Goal: Task Accomplishment & Management: Complete application form

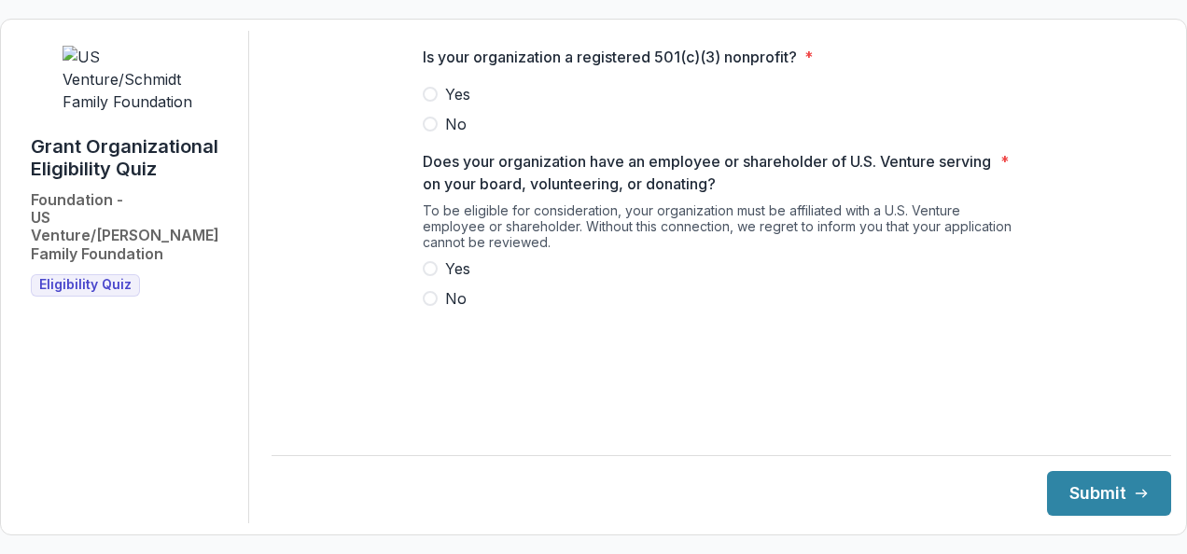
click at [457, 105] on span "Yes" at bounding box center [457, 94] width 25 height 22
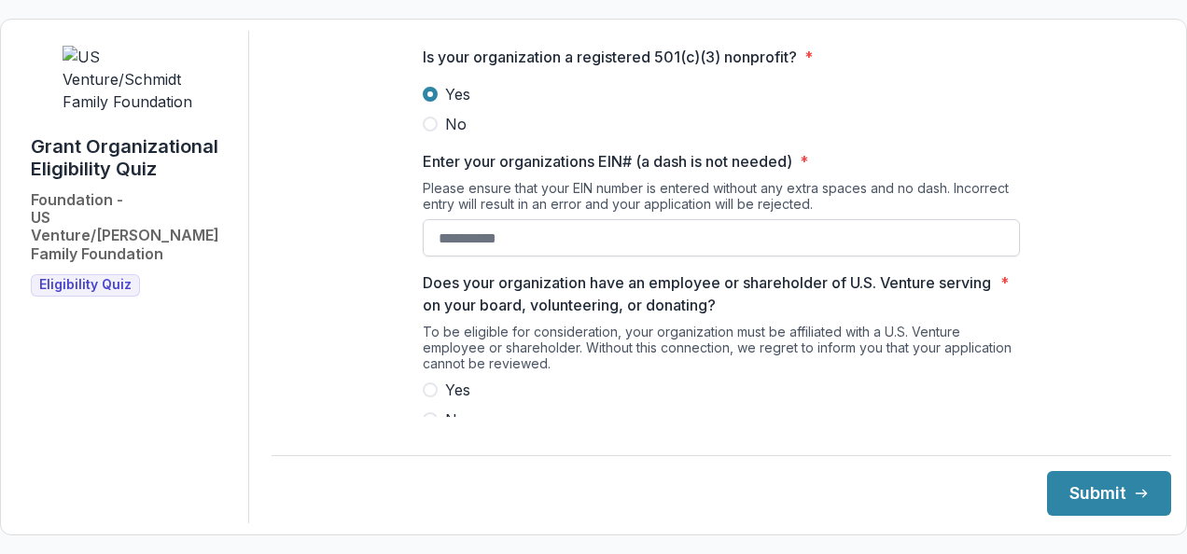
click at [469, 245] on input "Enter your organizations EIN# (a dash is not needed) *" at bounding box center [721, 237] width 597 height 37
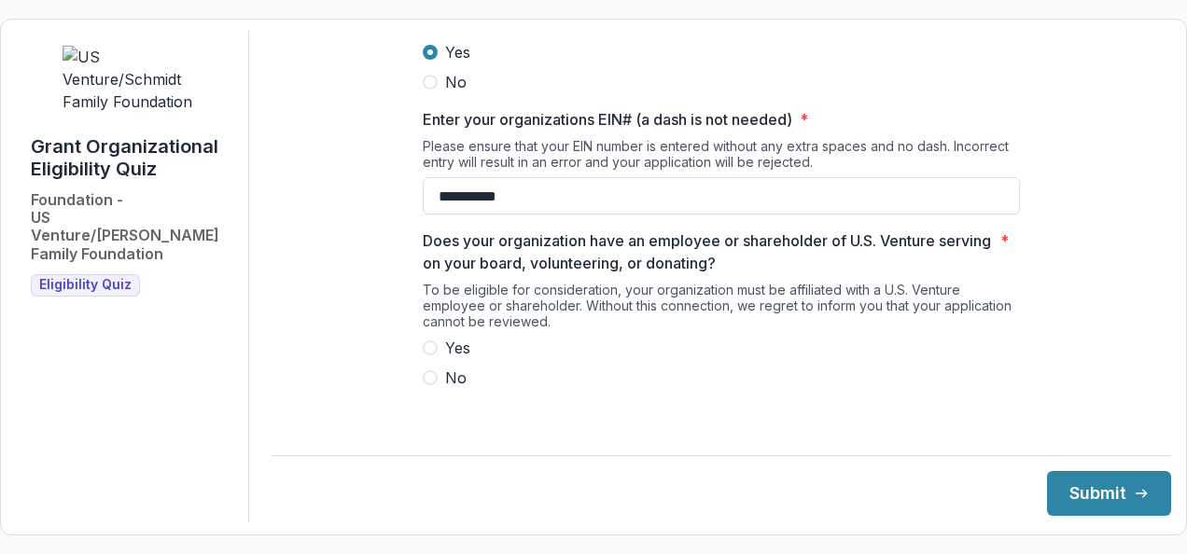
type input "**********"
click at [434, 359] on label "Yes" at bounding box center [721, 348] width 597 height 22
click at [1086, 487] on button "Submit" at bounding box center [1109, 493] width 124 height 45
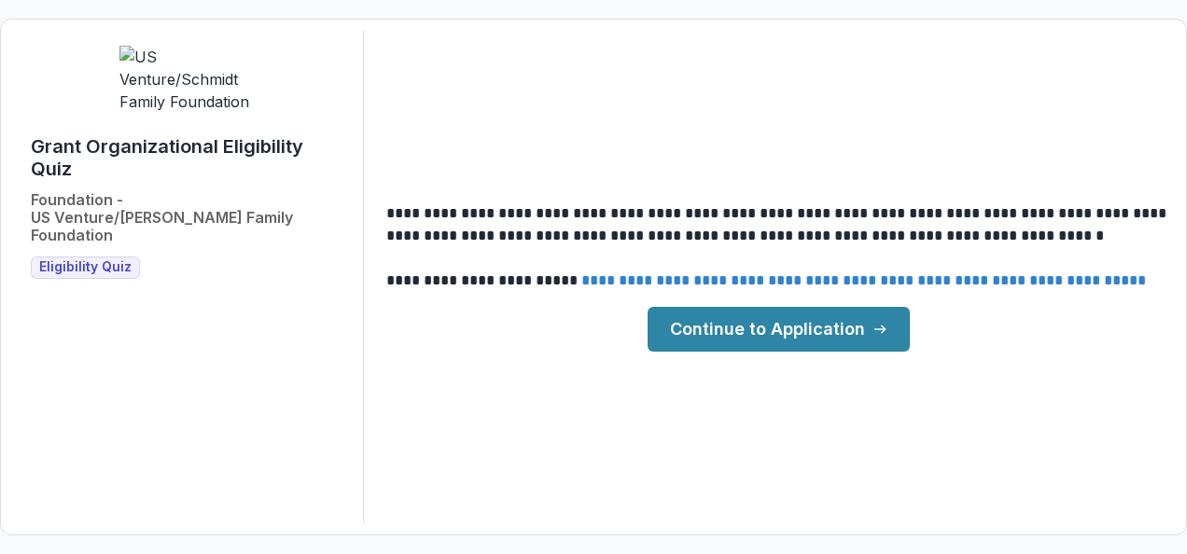
click at [754, 330] on link "Continue to Application" at bounding box center [779, 329] width 262 height 45
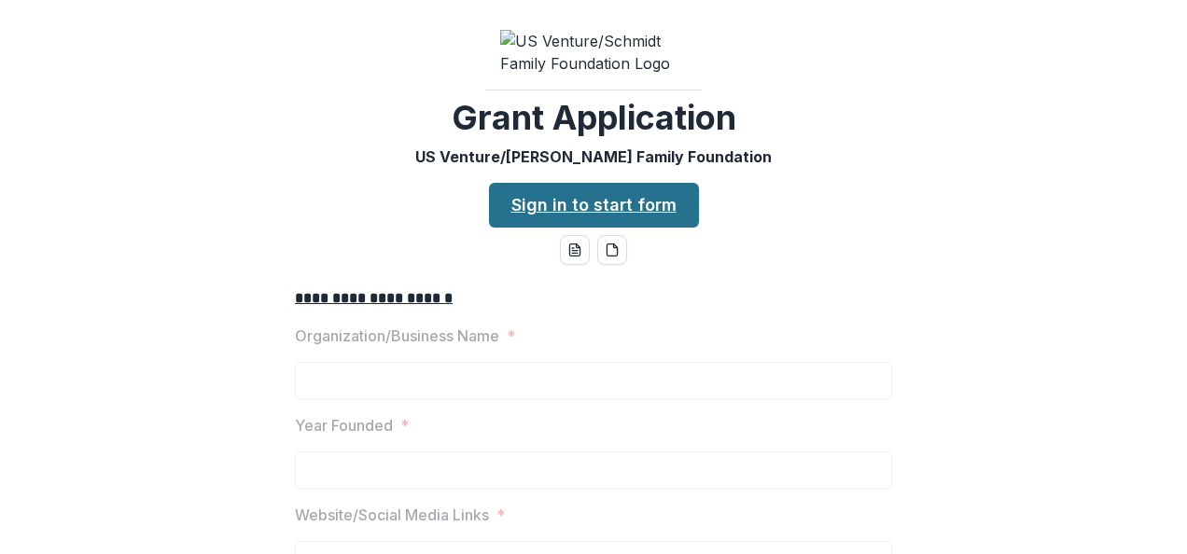
click at [583, 218] on link "Sign in to start form" at bounding box center [594, 205] width 210 height 45
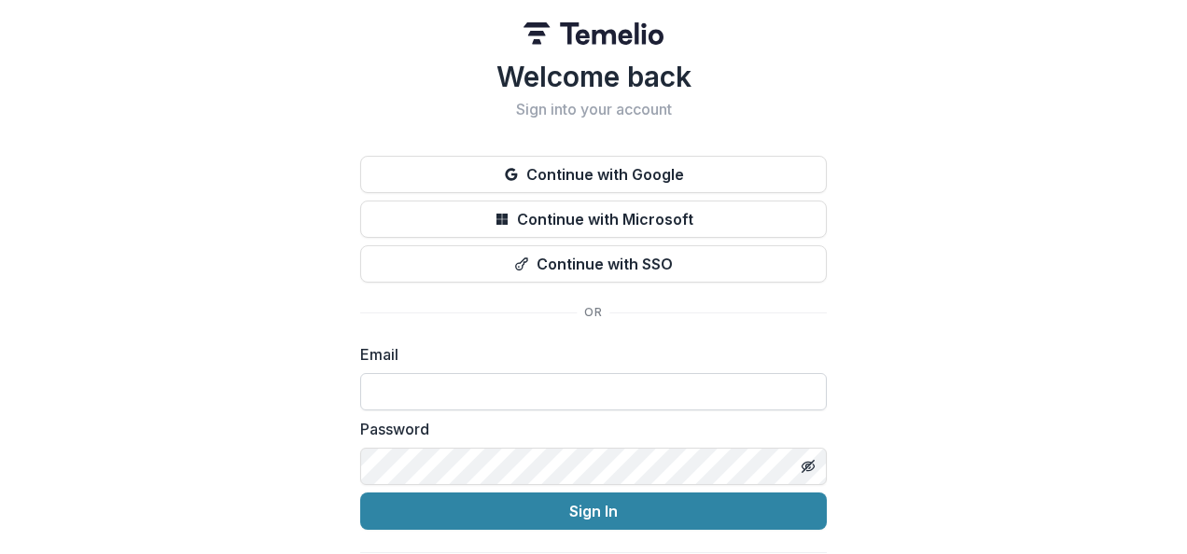
click at [470, 401] on input at bounding box center [593, 391] width 467 height 37
type input "**********"
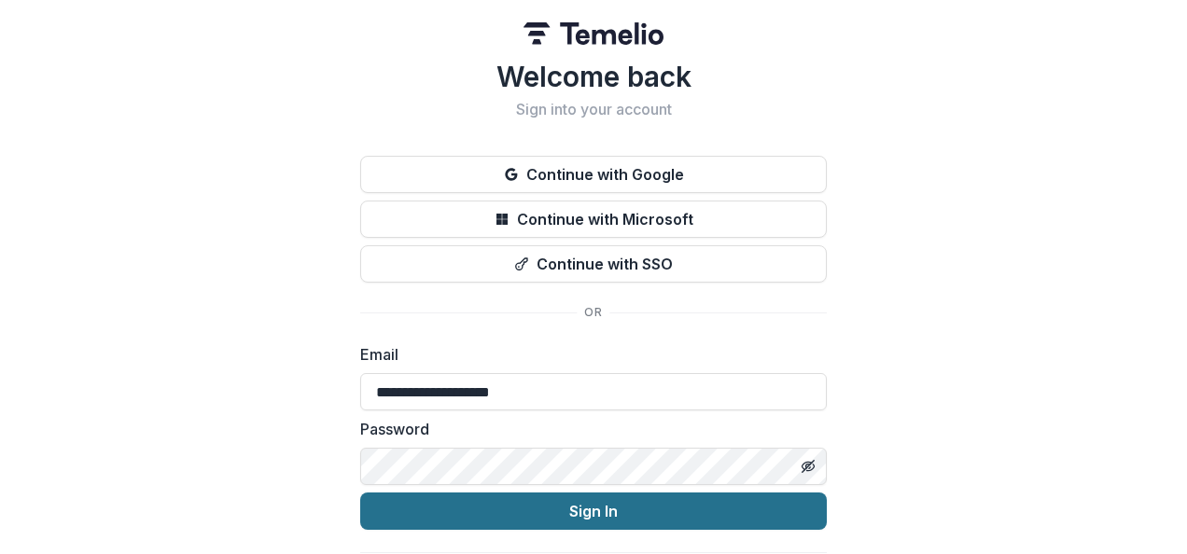
click at [683, 506] on button "Sign In" at bounding box center [593, 511] width 467 height 37
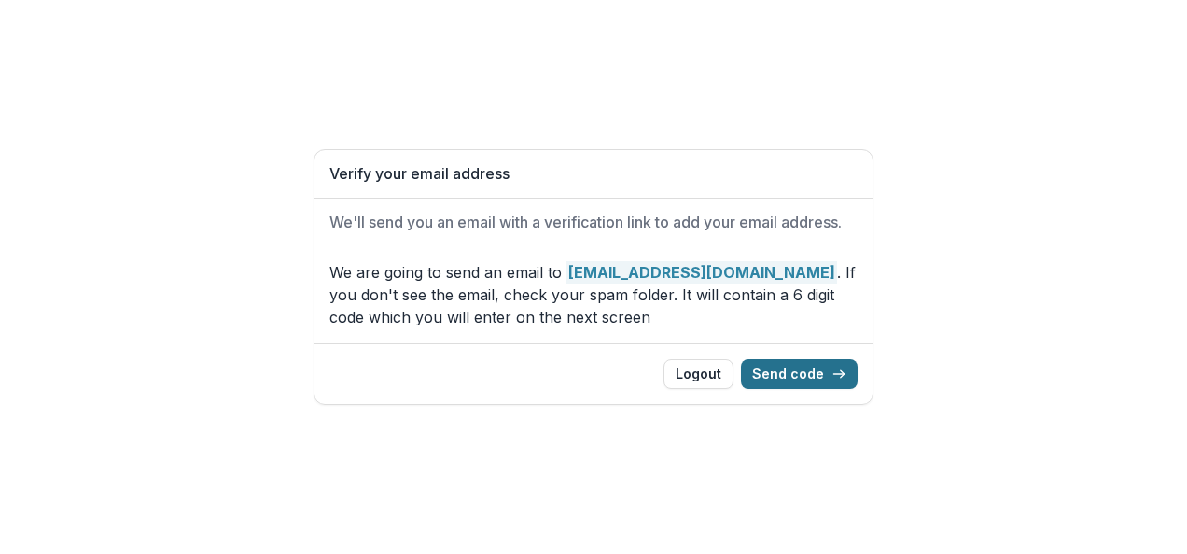
click at [788, 360] on button "Send code" at bounding box center [799, 374] width 117 height 30
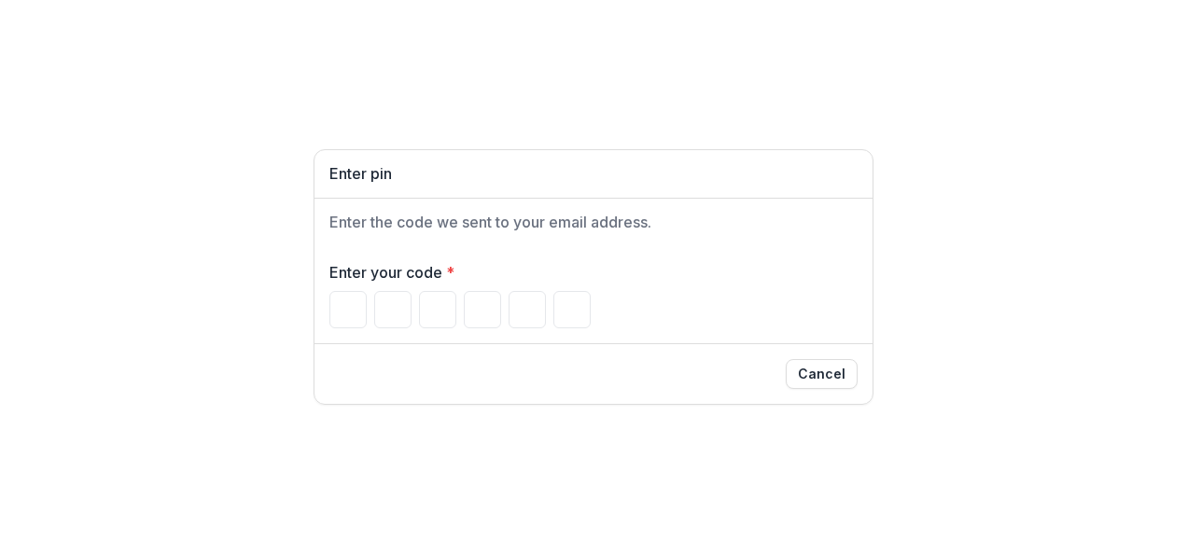
type input "*"
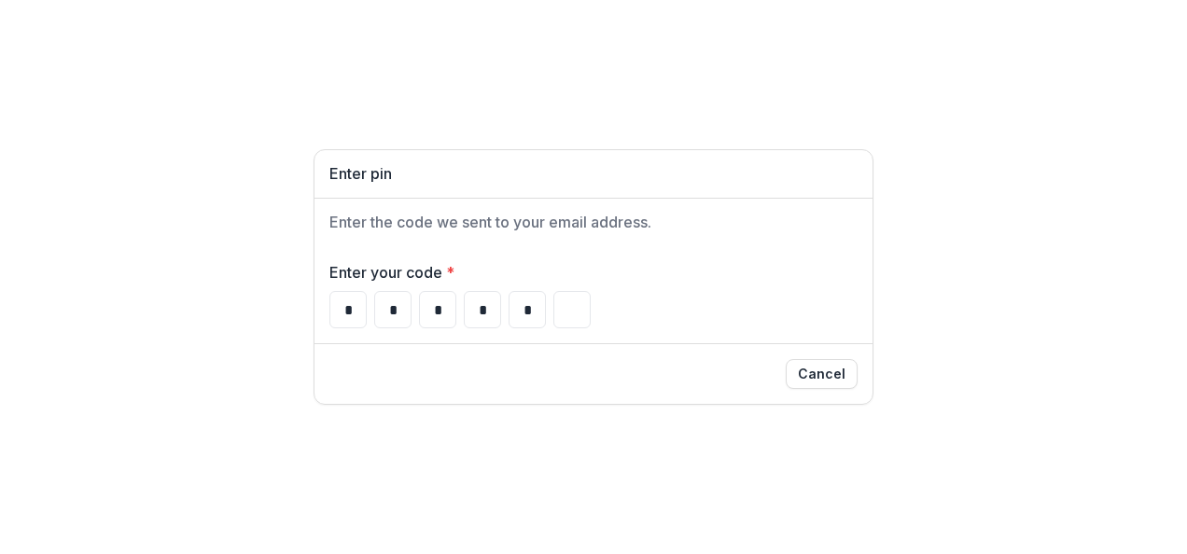
type input "*"
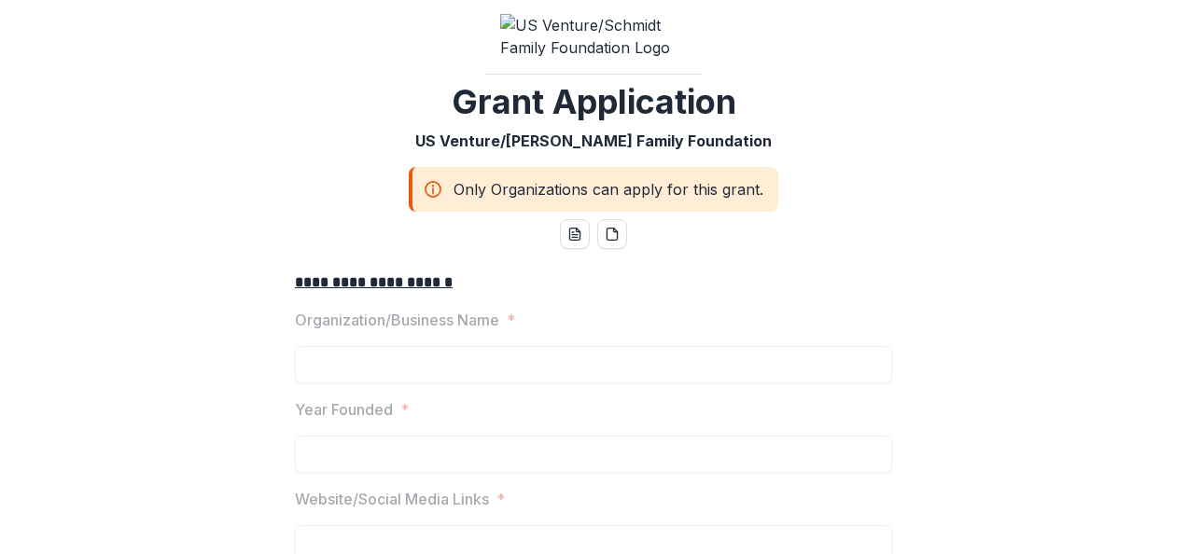
scroll to position [63, 0]
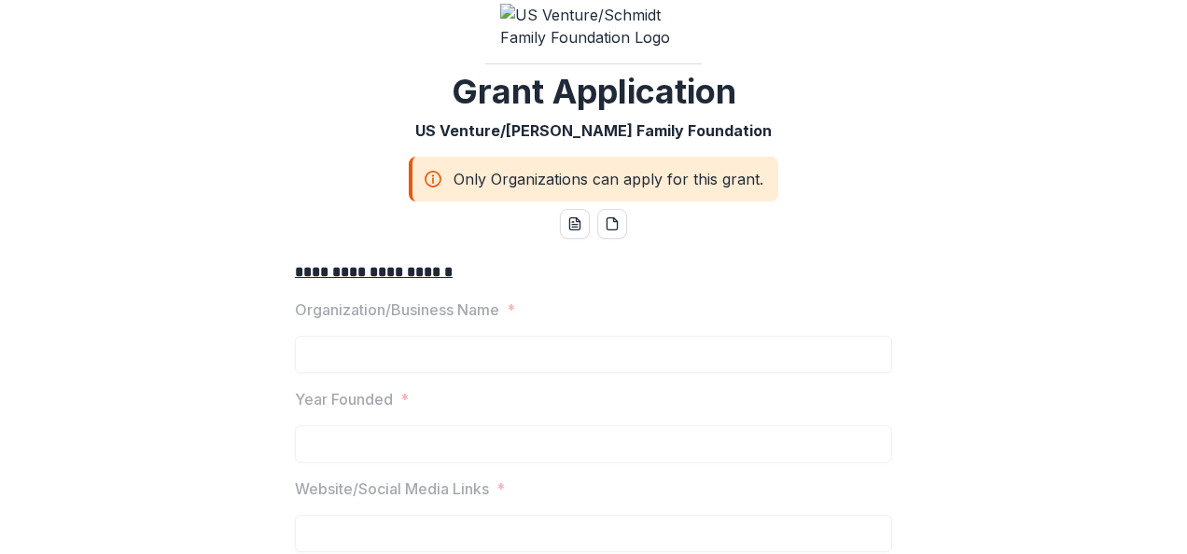
click at [554, 321] on label "Organization/Business Name *" at bounding box center [588, 310] width 586 height 22
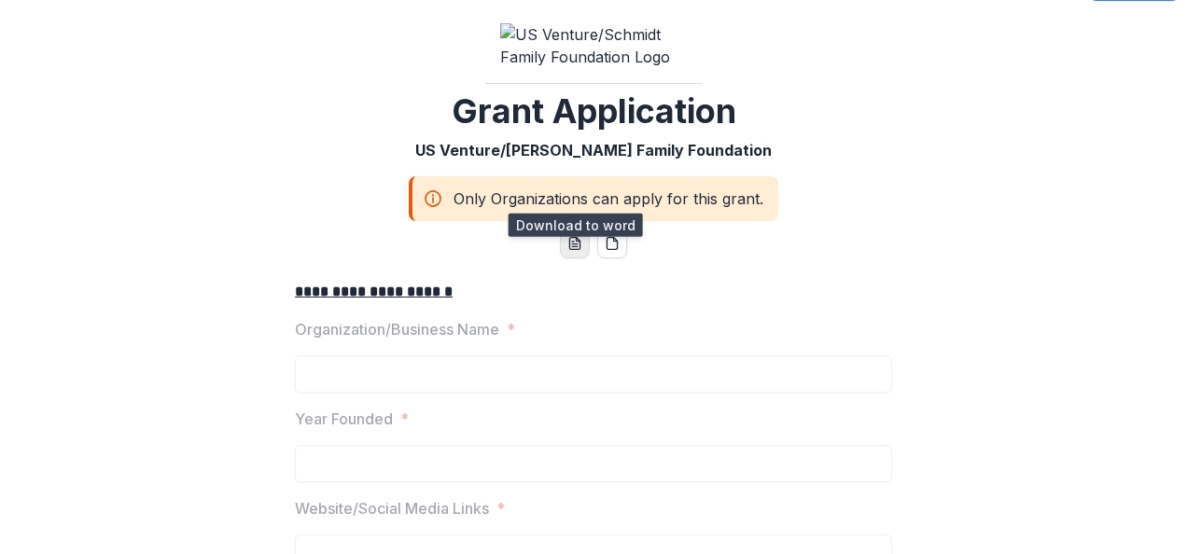
scroll to position [0, 0]
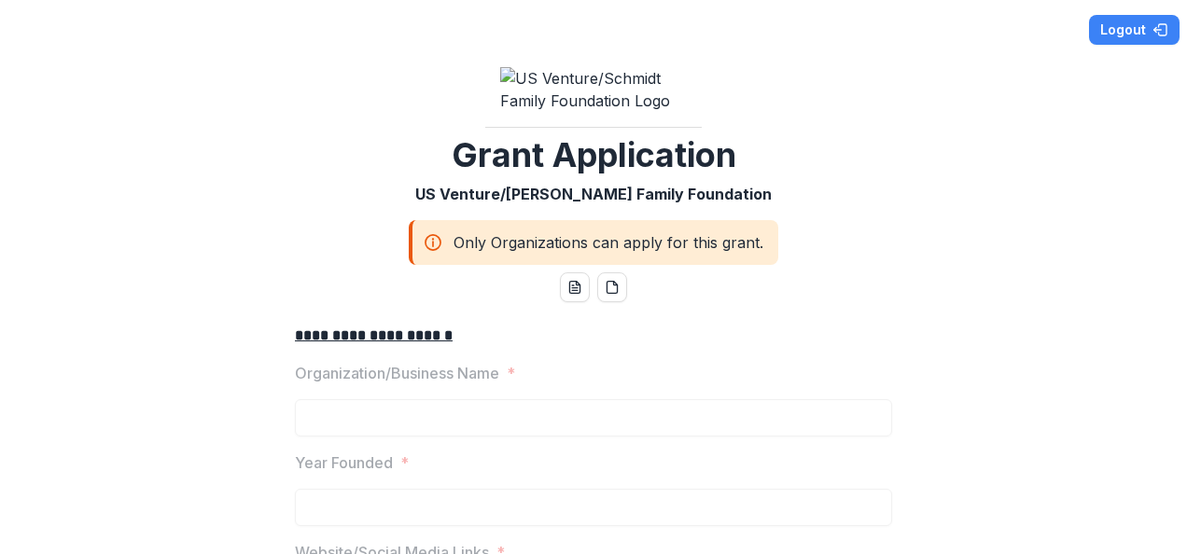
click at [480, 254] on div "Only Organizations can apply for this grant." at bounding box center [594, 242] width 370 height 45
click at [431, 254] on icon at bounding box center [433, 242] width 19 height 22
click at [576, 294] on icon "word-download" at bounding box center [574, 288] width 10 height 12
click at [495, 385] on p "Organization/Business Name" at bounding box center [397, 373] width 204 height 22
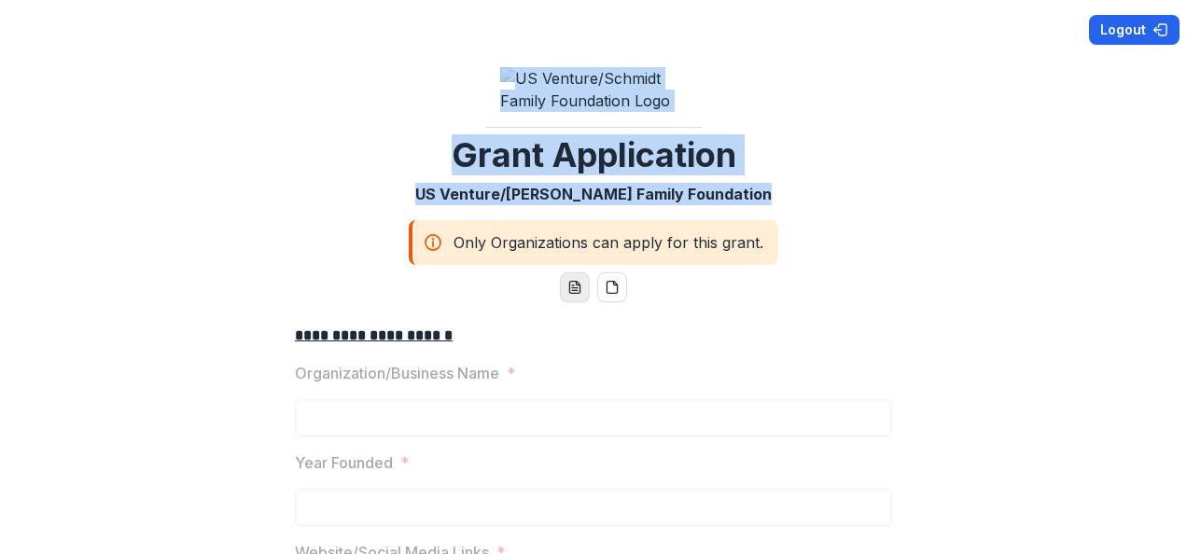
drag, startPoint x: 559, startPoint y: 244, endPoint x: 1113, endPoint y: 33, distance: 593.1
click at [1113, 33] on div "**********" at bounding box center [593, 277] width 1187 height 554
click at [1113, 33] on button "Logout" at bounding box center [1134, 30] width 91 height 30
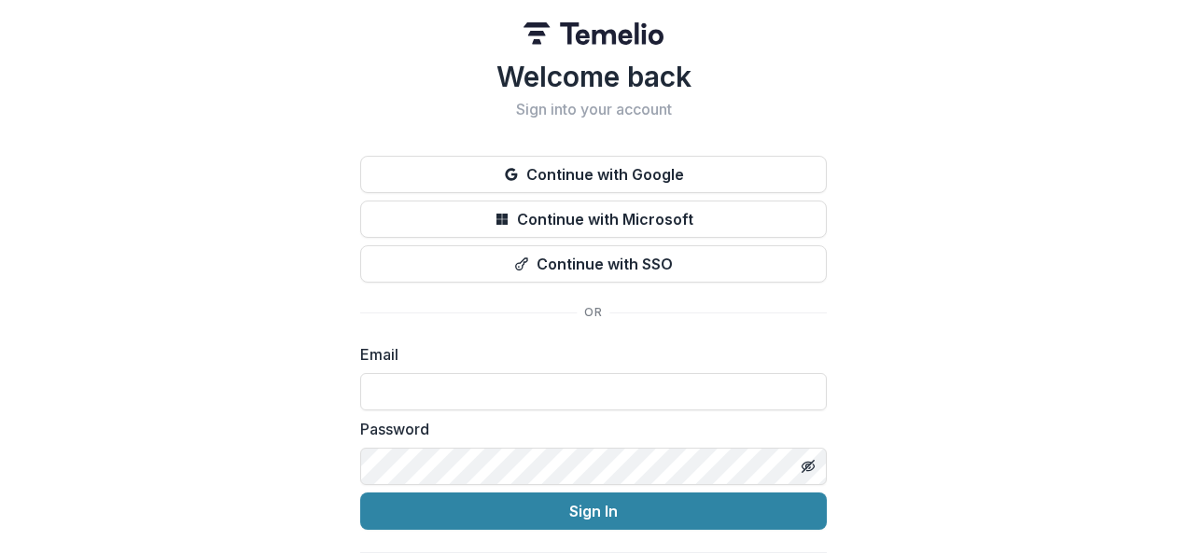
click at [650, 413] on form "Email Password Sign In" at bounding box center [593, 436] width 467 height 187
click at [653, 388] on input at bounding box center [593, 391] width 467 height 37
type input "**********"
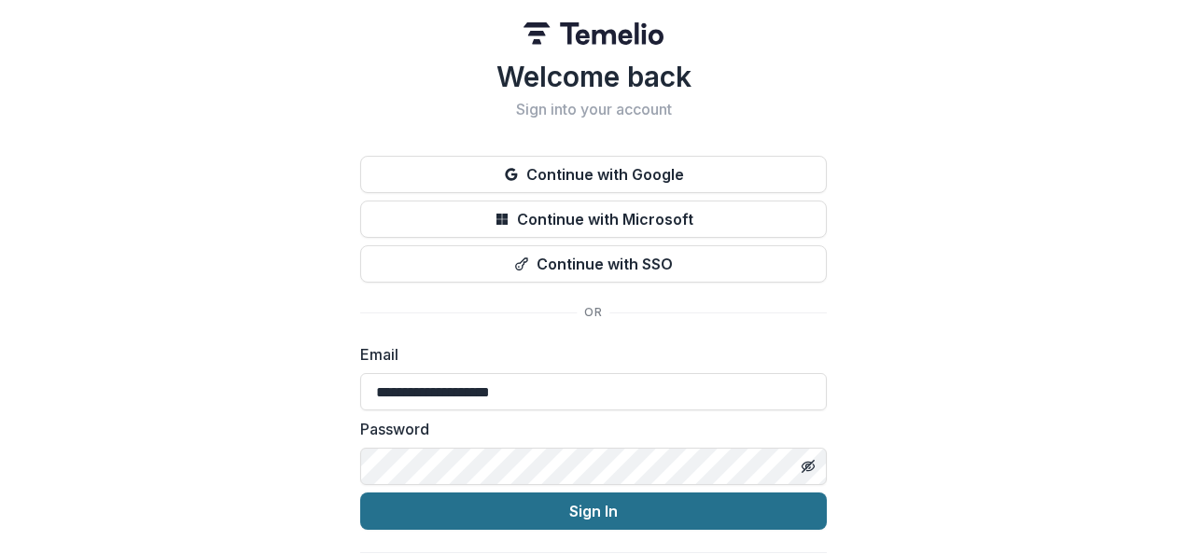
click at [577, 513] on button "Sign In" at bounding box center [593, 511] width 467 height 37
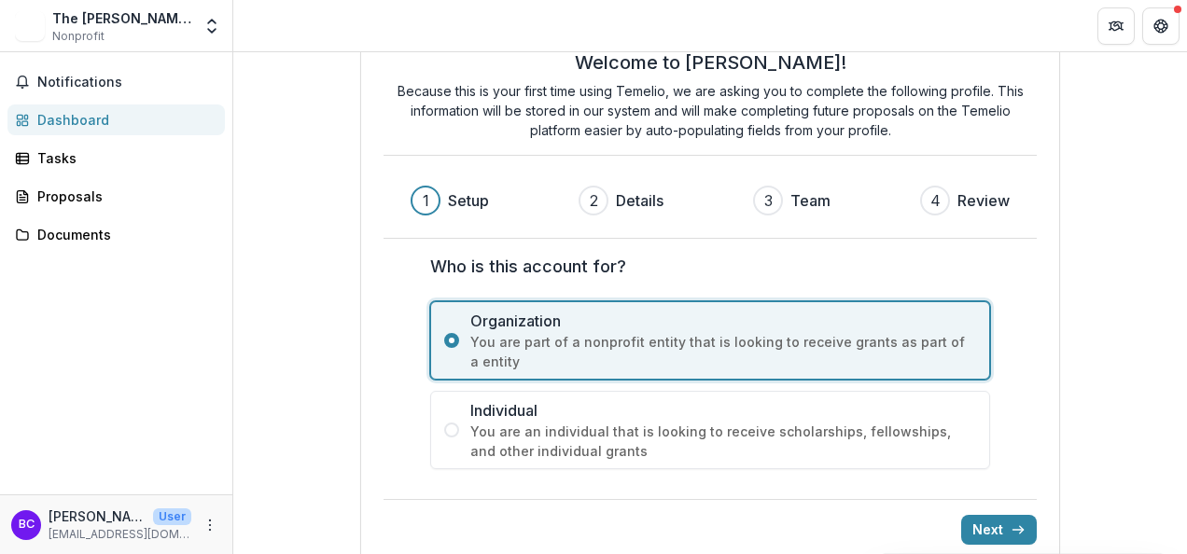
scroll to position [69, 0]
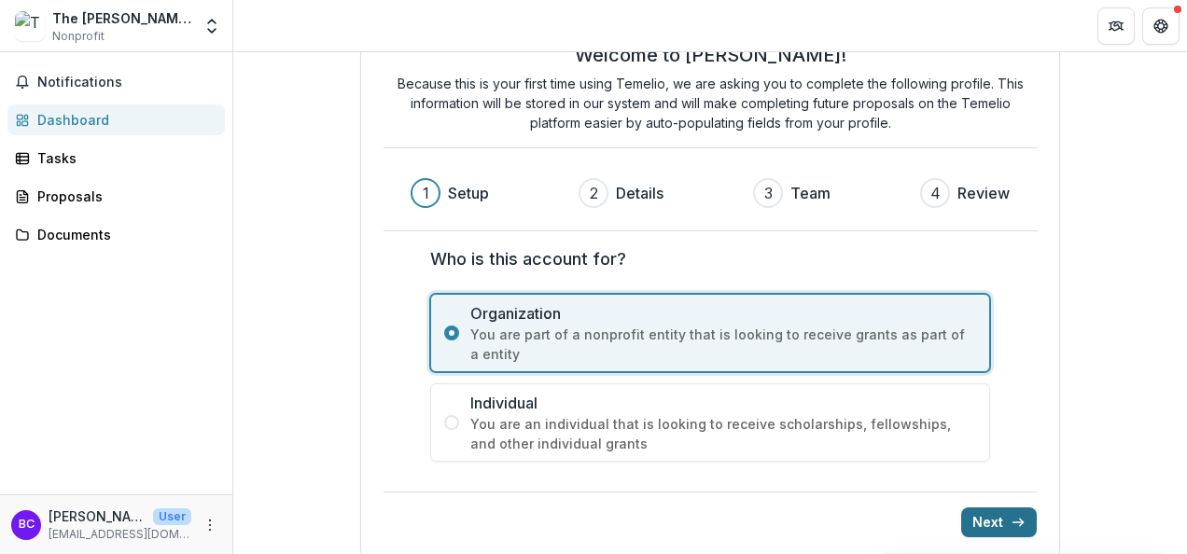
click at [1003, 519] on button "Next" at bounding box center [999, 523] width 76 height 30
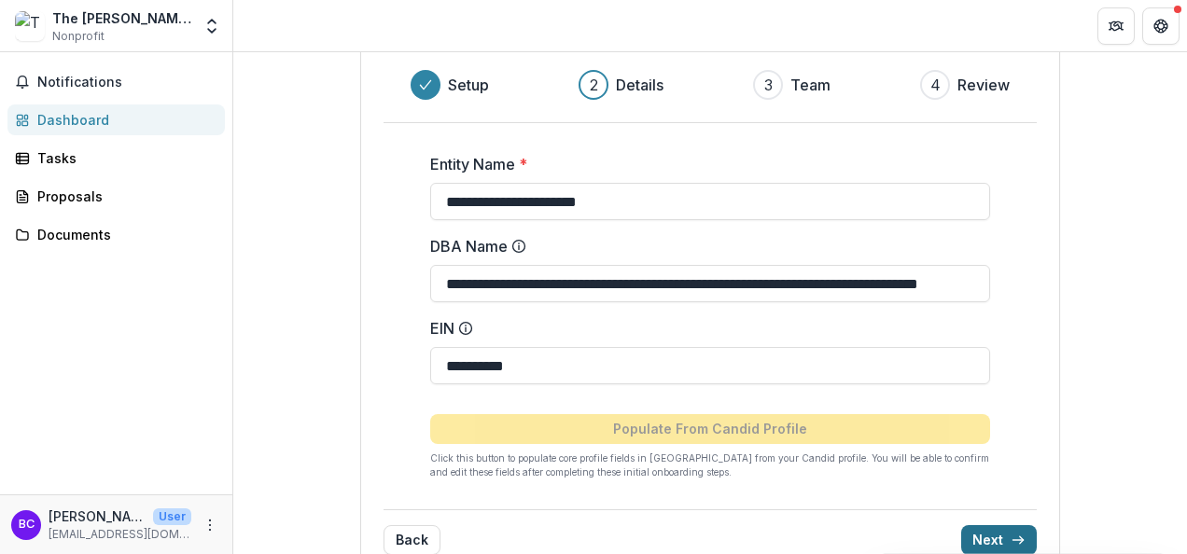
scroll to position [215, 0]
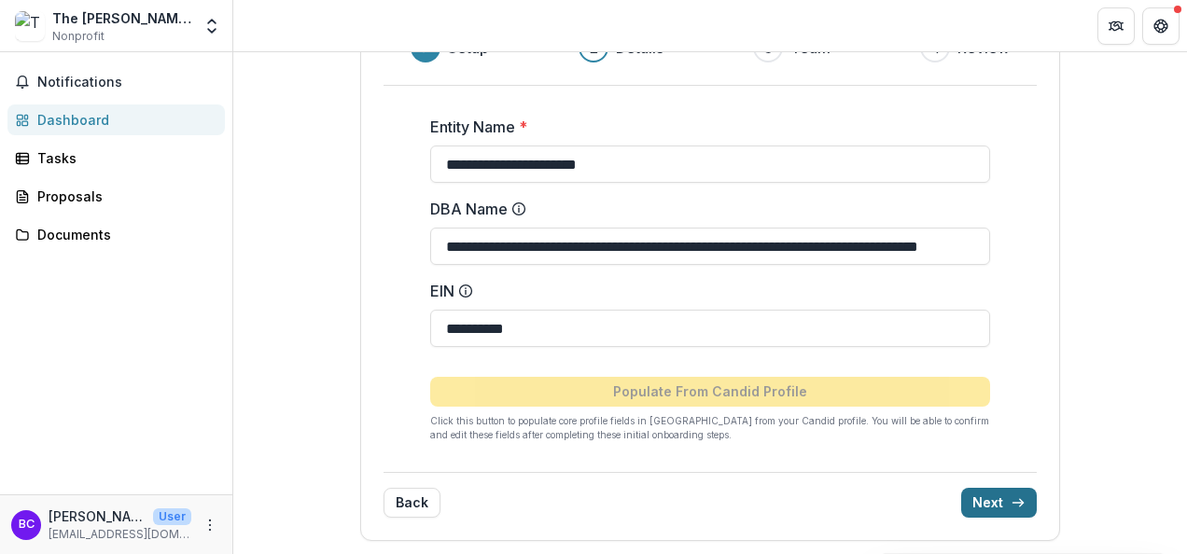
click at [1004, 511] on button "Next" at bounding box center [999, 503] width 76 height 30
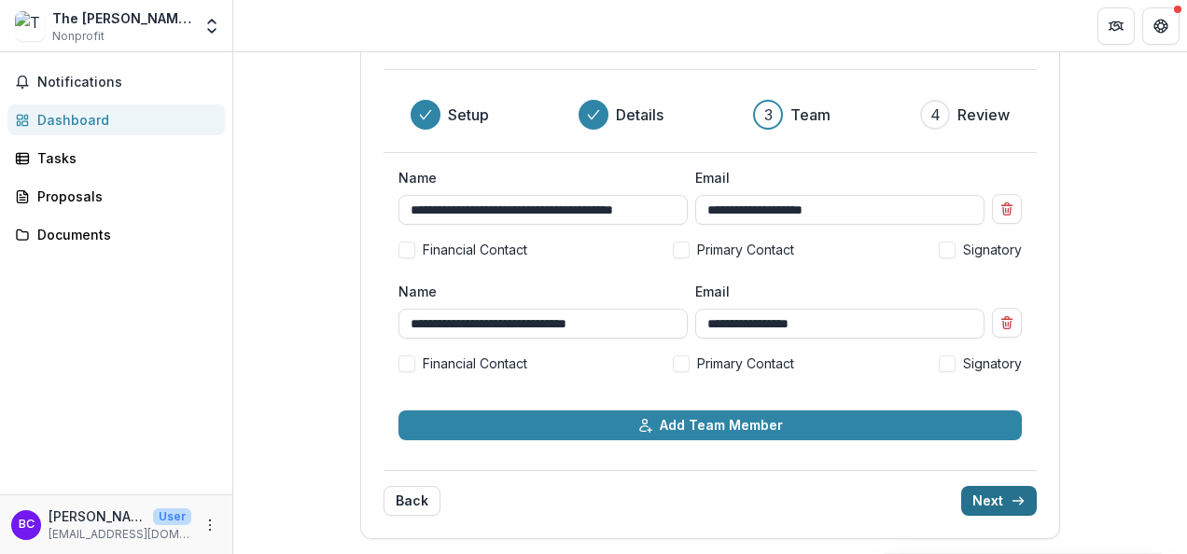
scroll to position [125, 0]
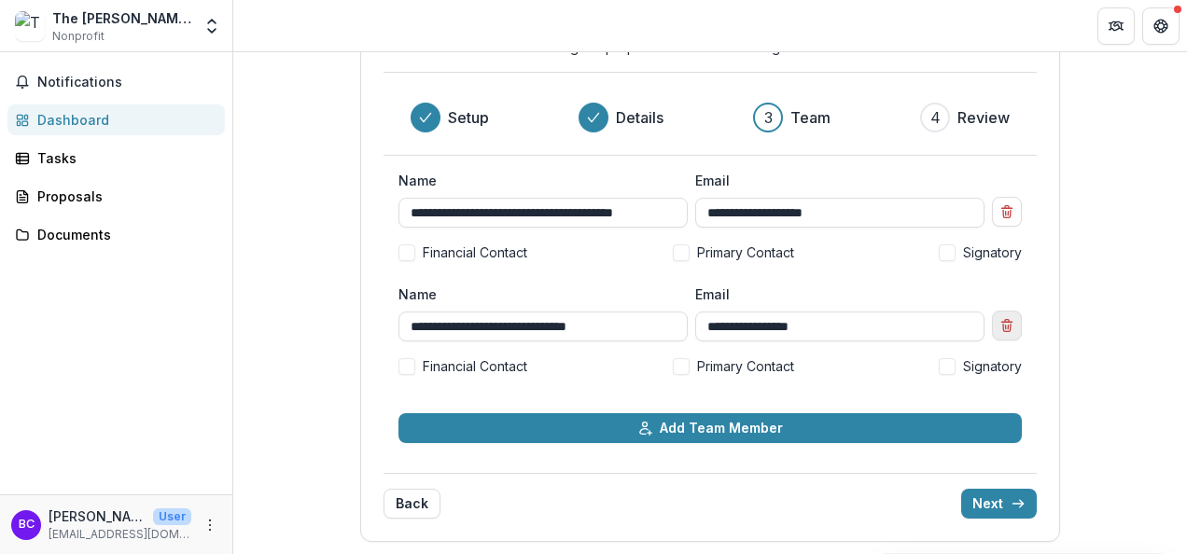
click at [1006, 321] on icon "Remove team member" at bounding box center [1007, 325] width 15 height 15
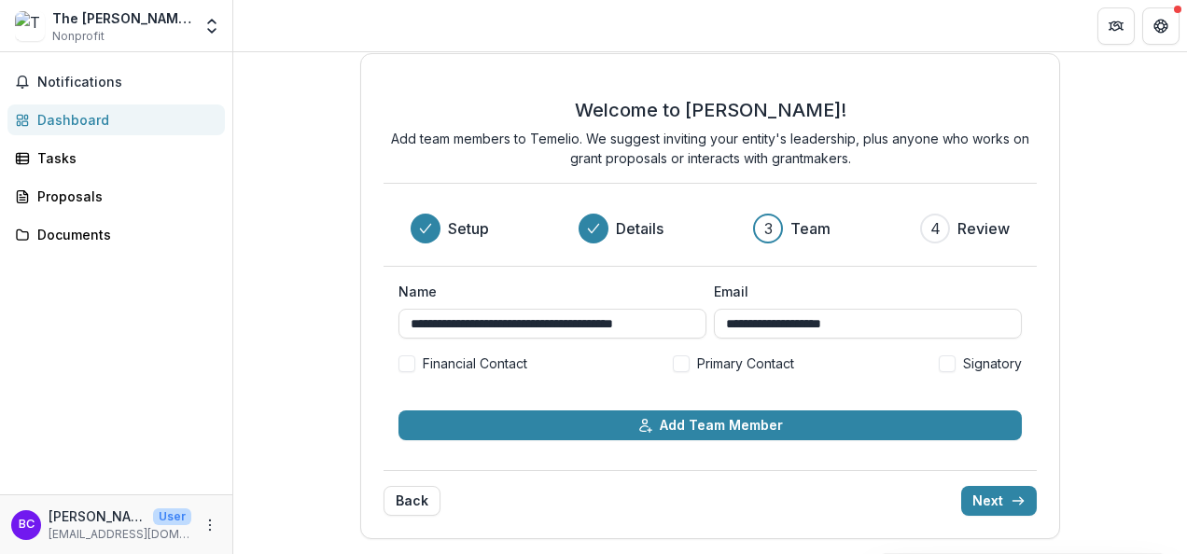
scroll to position [11, 0]
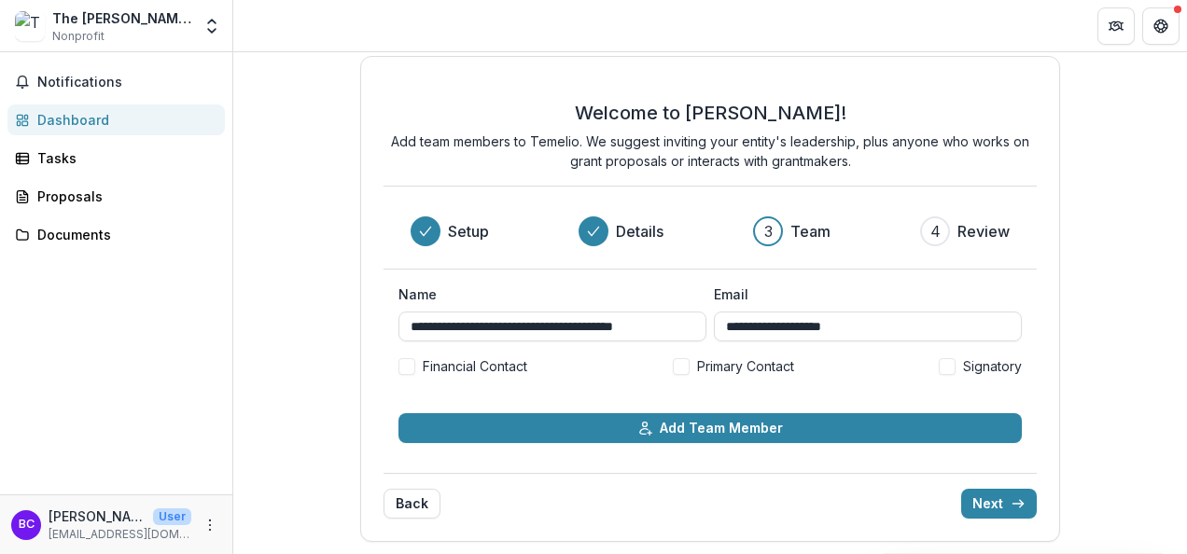
click at [950, 363] on span at bounding box center [947, 366] width 17 height 17
click at [678, 362] on span at bounding box center [681, 366] width 17 height 17
click at [411, 362] on span at bounding box center [407, 366] width 17 height 17
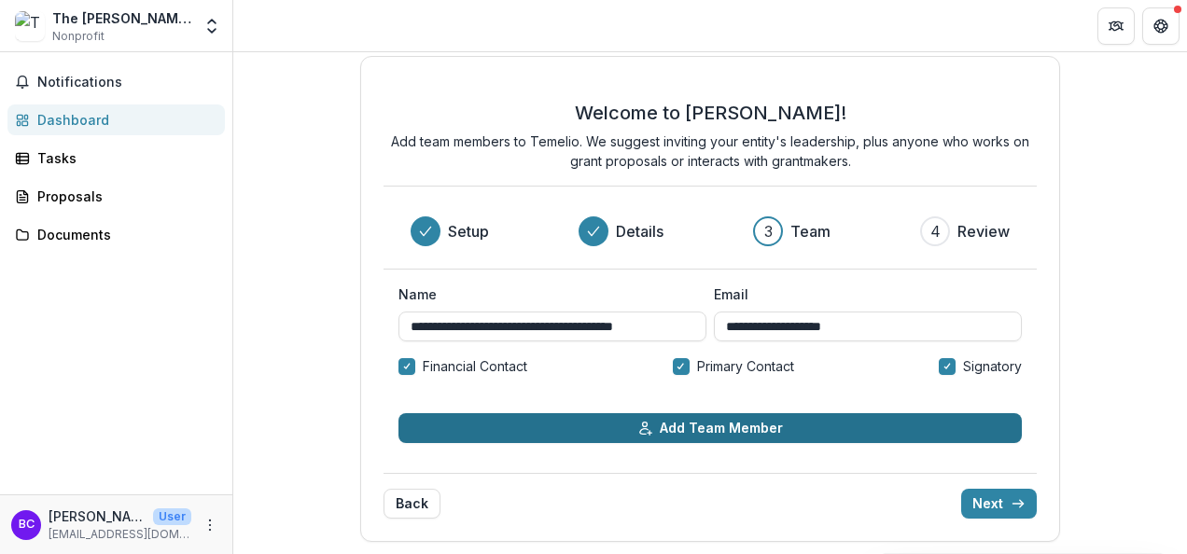
click at [809, 424] on button "Add Team Member" at bounding box center [710, 428] width 623 height 30
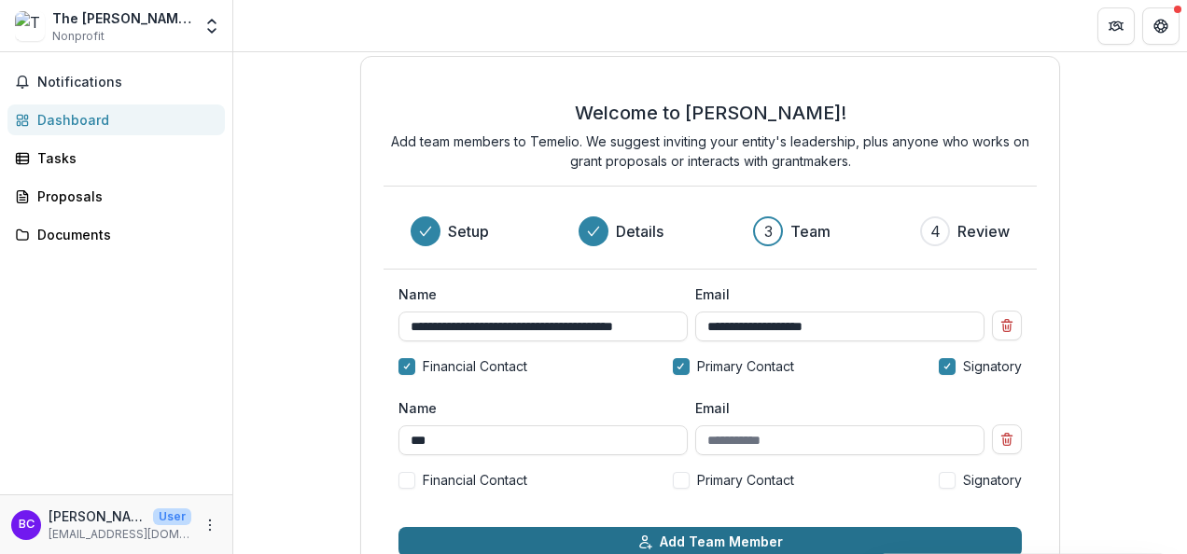
type input "***"
type input "**********"
click at [810, 532] on button "Add Team Member" at bounding box center [710, 542] width 623 height 30
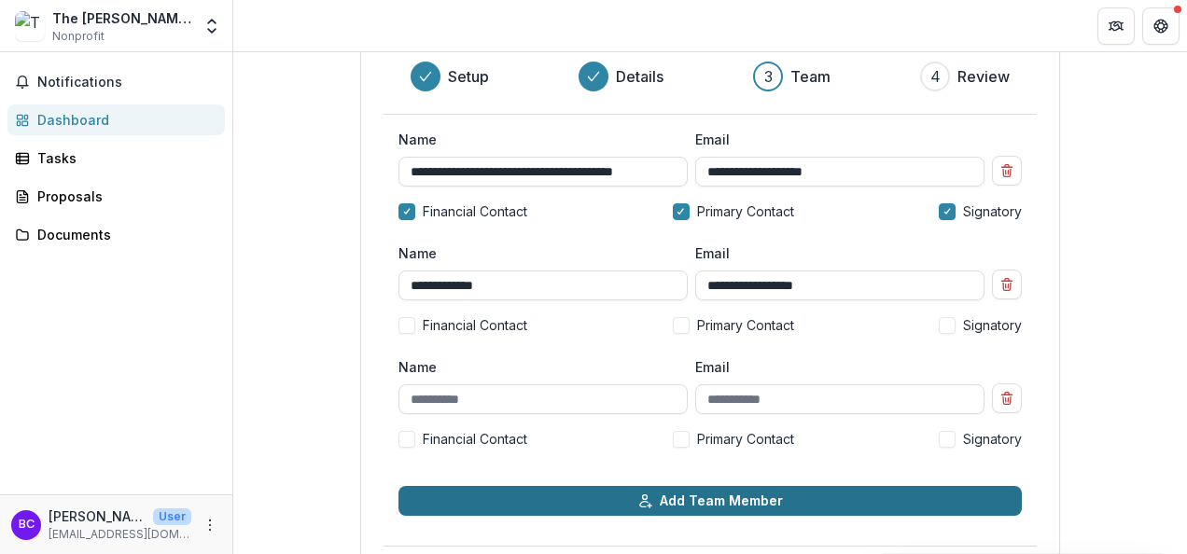
scroll to position [239, 0]
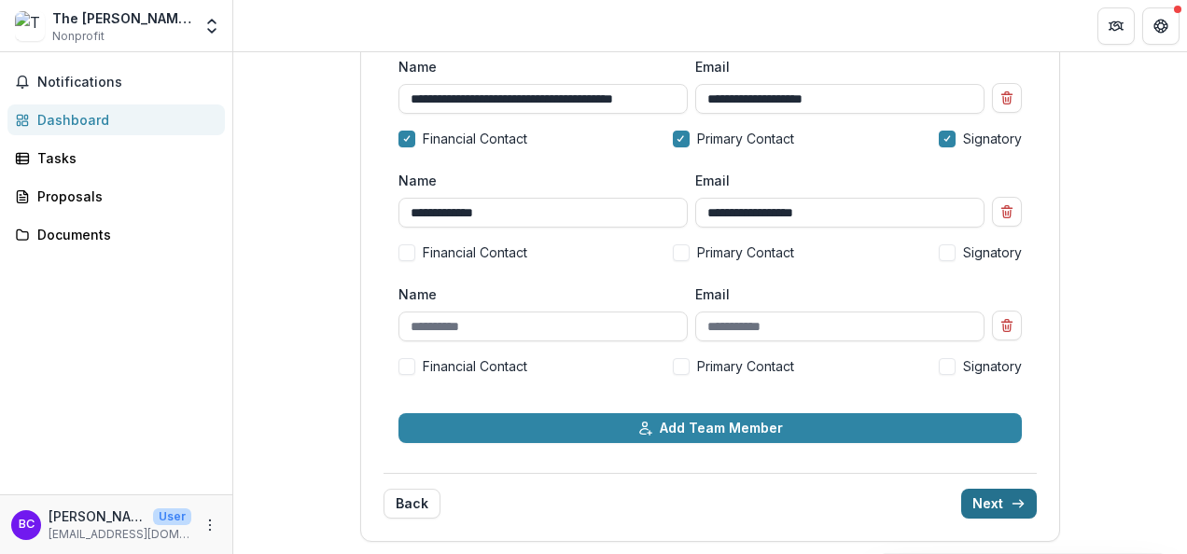
click at [996, 493] on button "Next" at bounding box center [999, 504] width 76 height 30
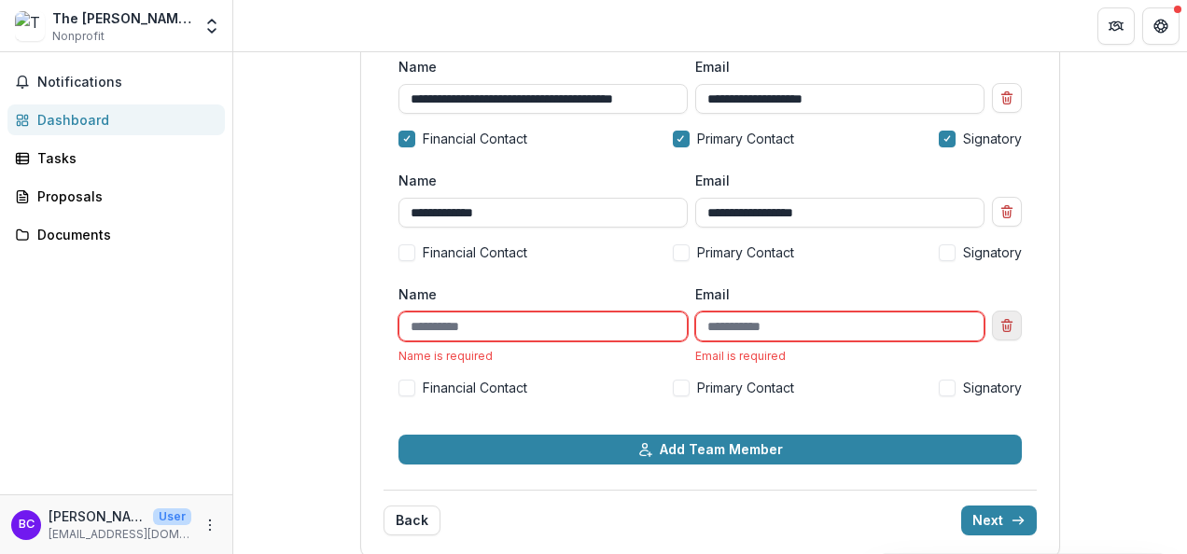
click at [1000, 321] on icon "Remove team member" at bounding box center [1007, 325] width 15 height 15
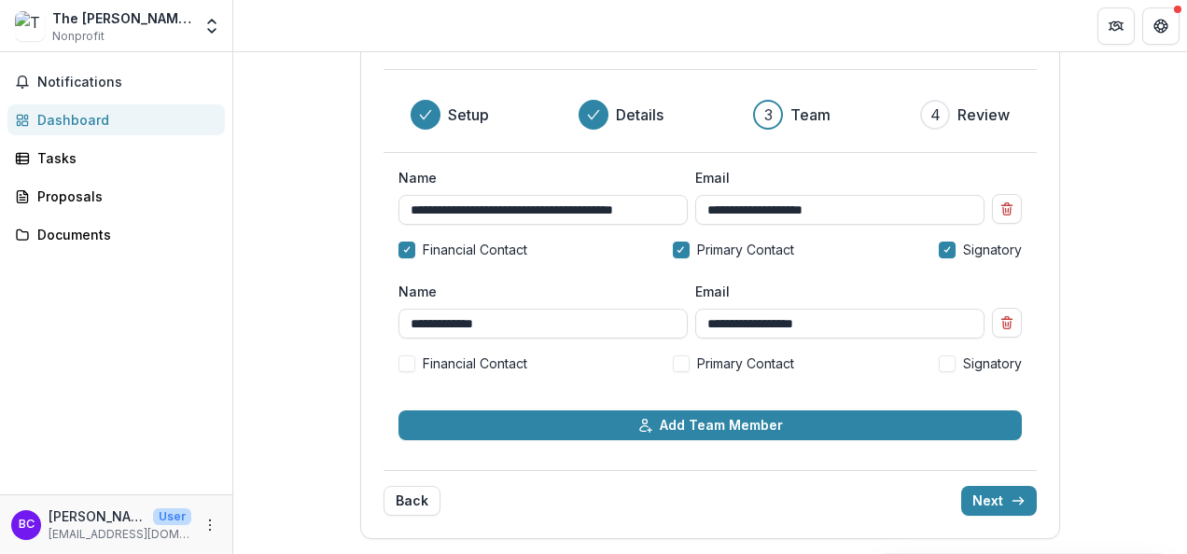
scroll to position [125, 0]
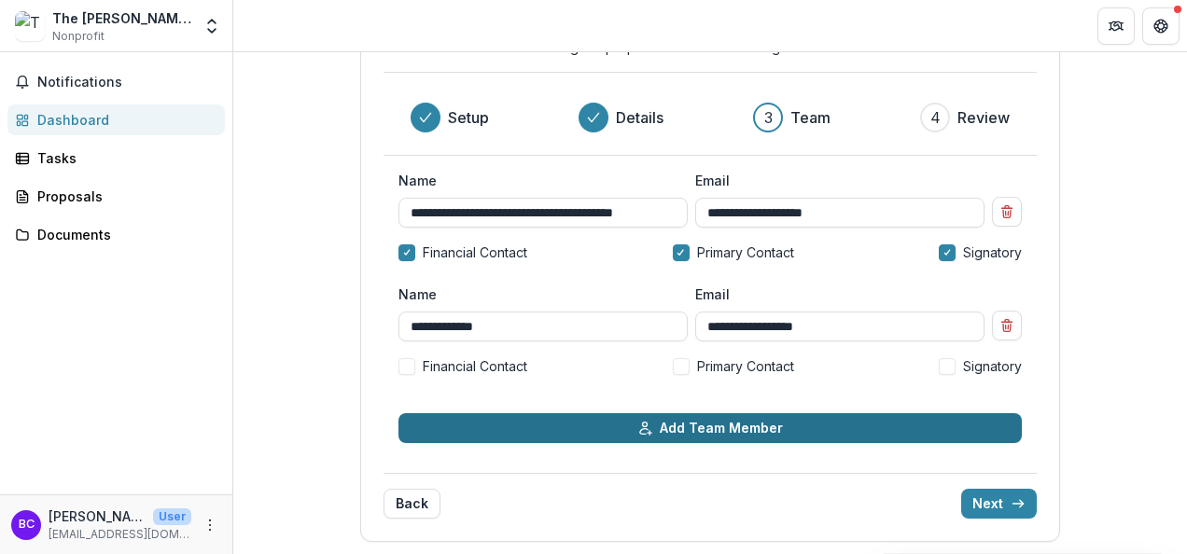
click at [825, 431] on button "Add Team Member" at bounding box center [710, 428] width 623 height 30
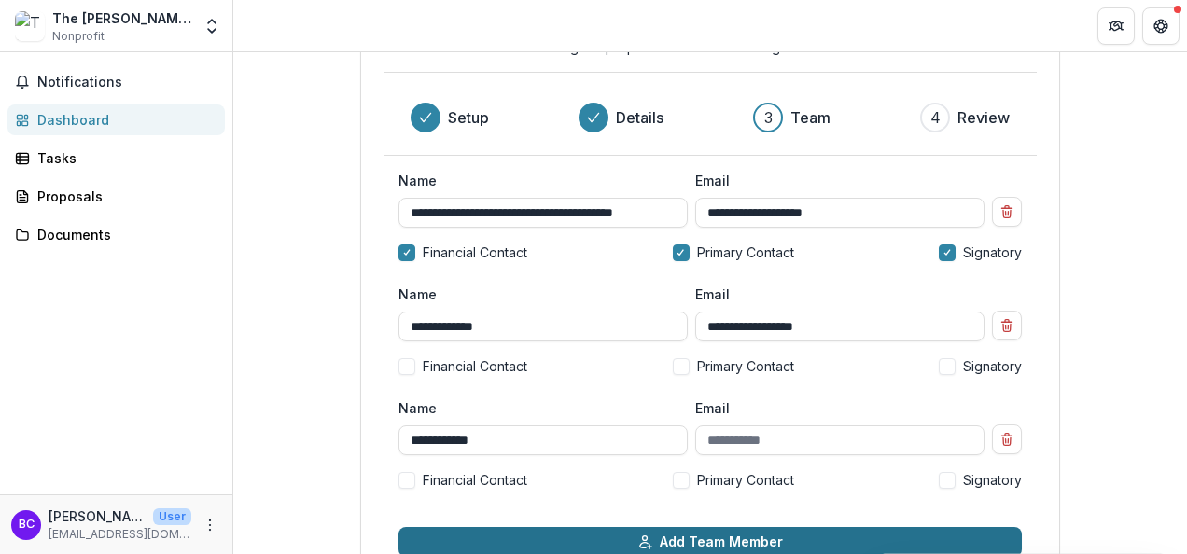
type input "**********"
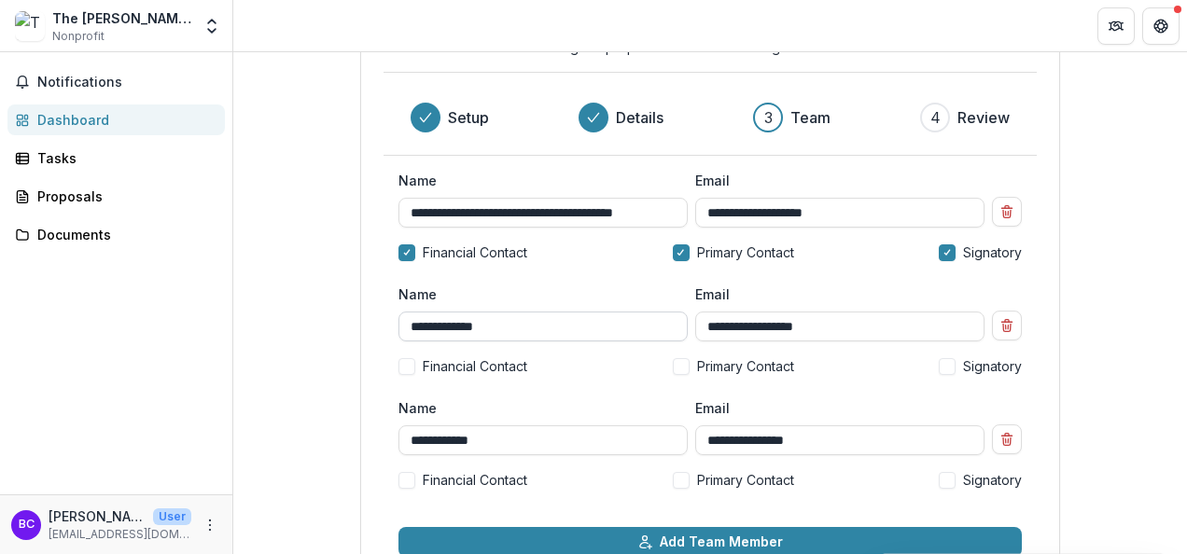
type input "**********"
click at [411, 325] on input "**********" at bounding box center [543, 327] width 289 height 30
type input "**********"
click at [556, 383] on div "**********" at bounding box center [710, 338] width 623 height 106
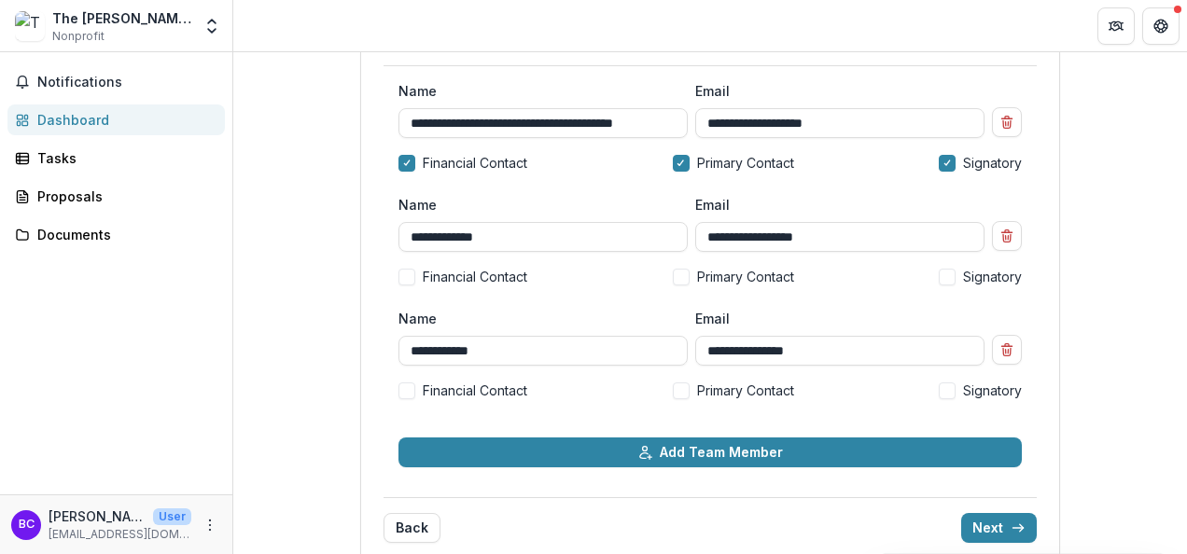
scroll to position [239, 0]
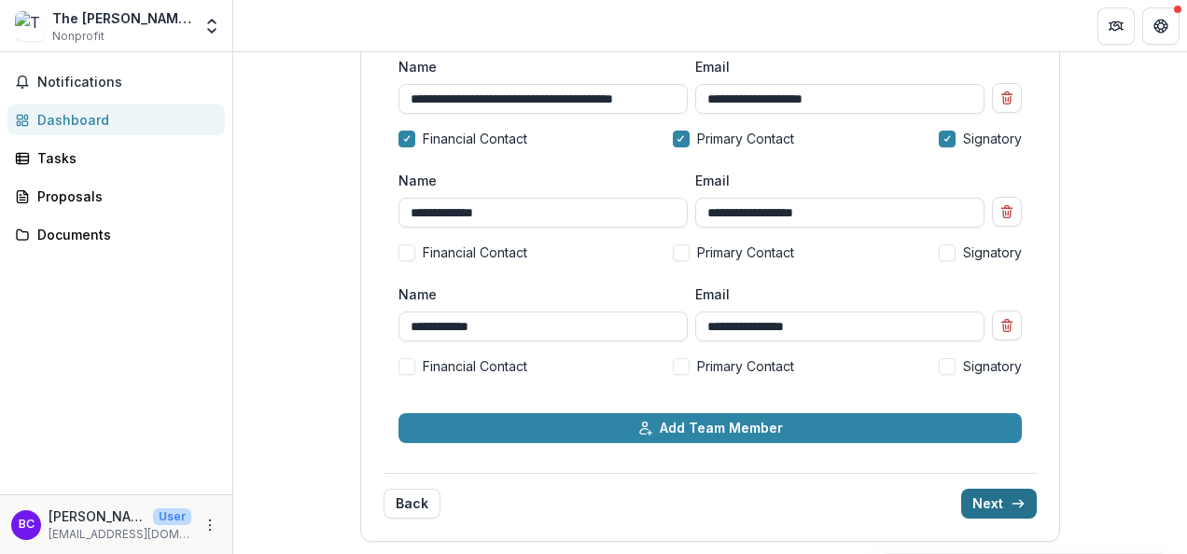
click at [989, 506] on button "Next" at bounding box center [999, 504] width 76 height 30
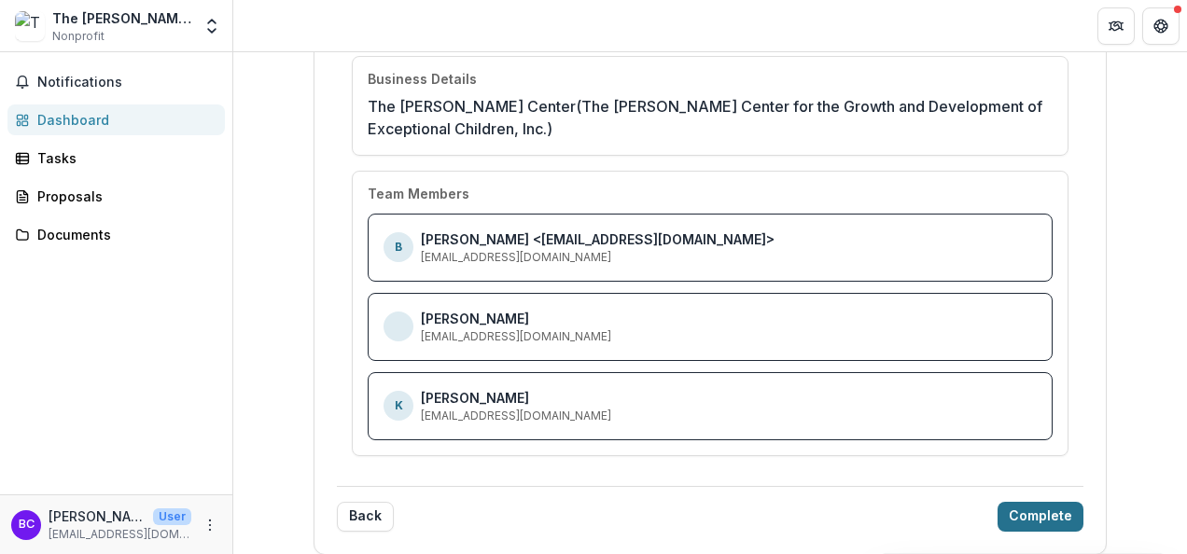
click at [1026, 510] on button "Complete" at bounding box center [1041, 517] width 86 height 30
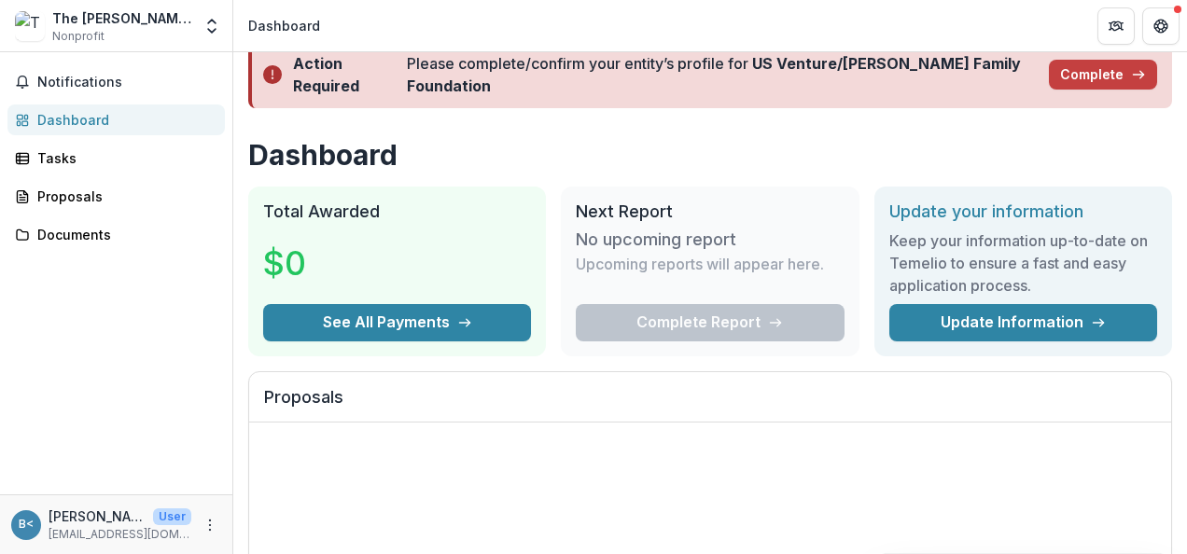
scroll to position [0, 0]
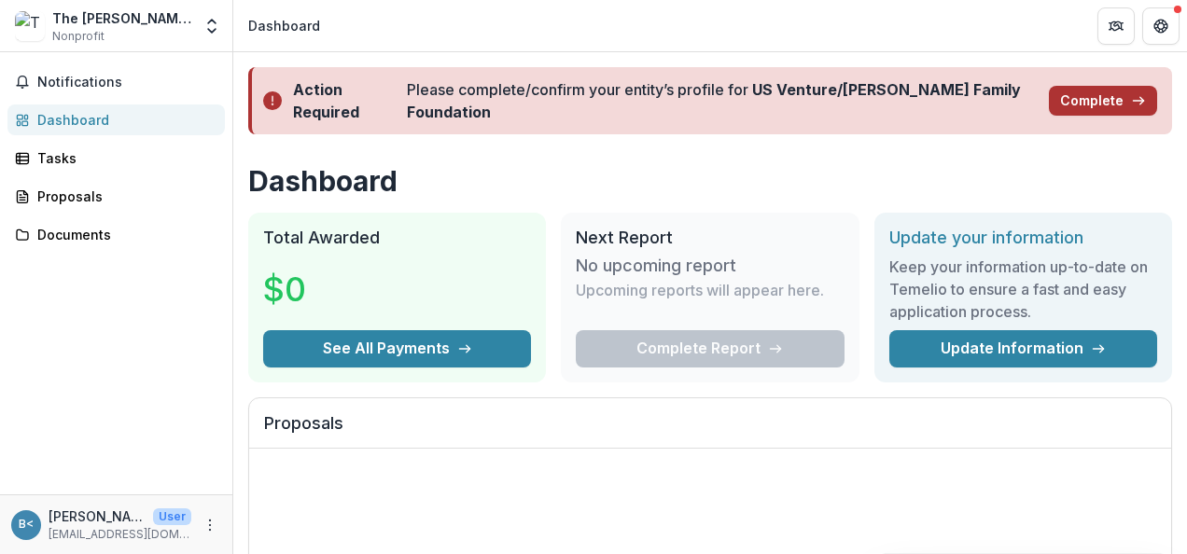
click at [1088, 94] on button "Complete" at bounding box center [1103, 101] width 108 height 30
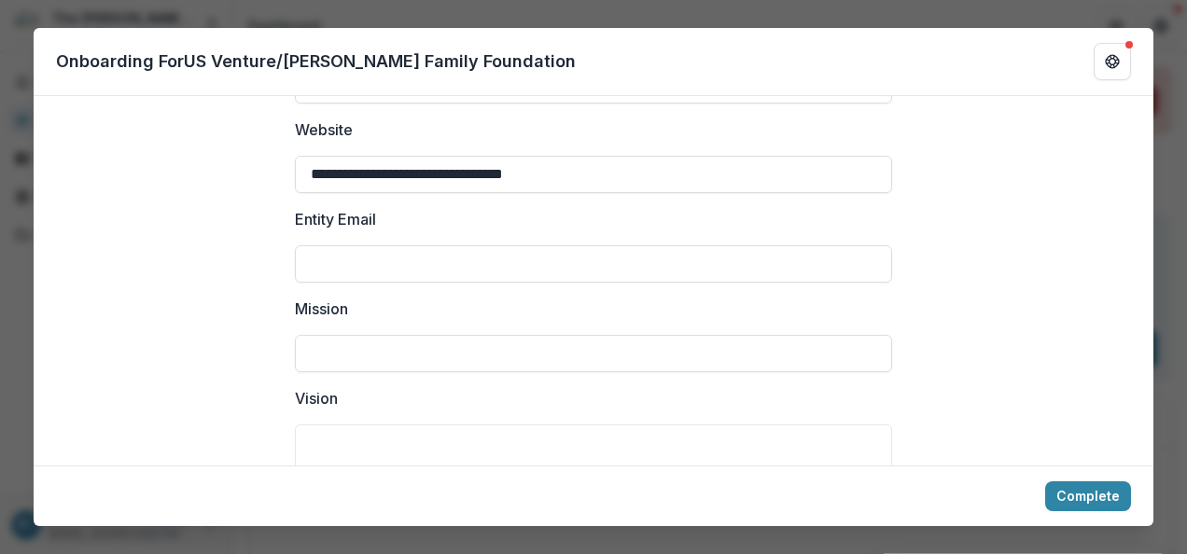
scroll to position [343, 0]
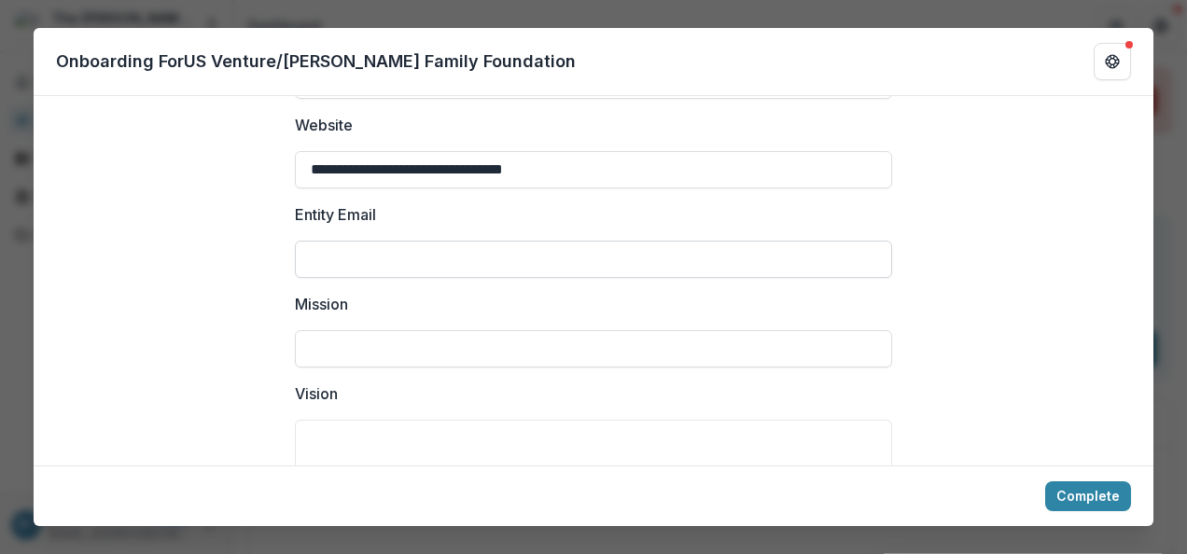
click at [660, 245] on input "Entity Email" at bounding box center [593, 259] width 597 height 37
type input "**********"
type input "********"
type input "**"
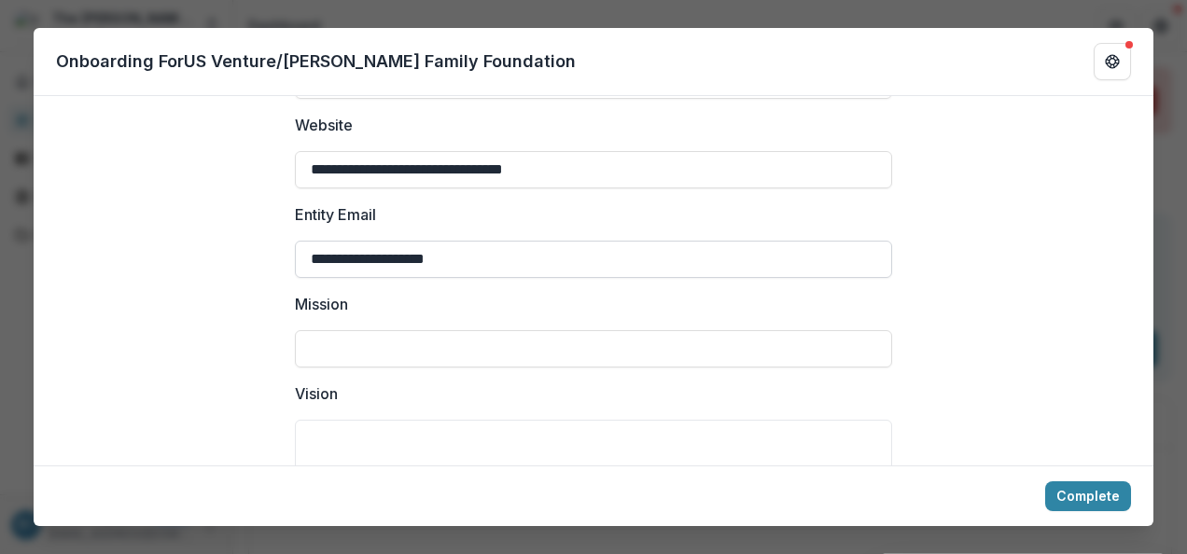
type input "*****"
type input "**********"
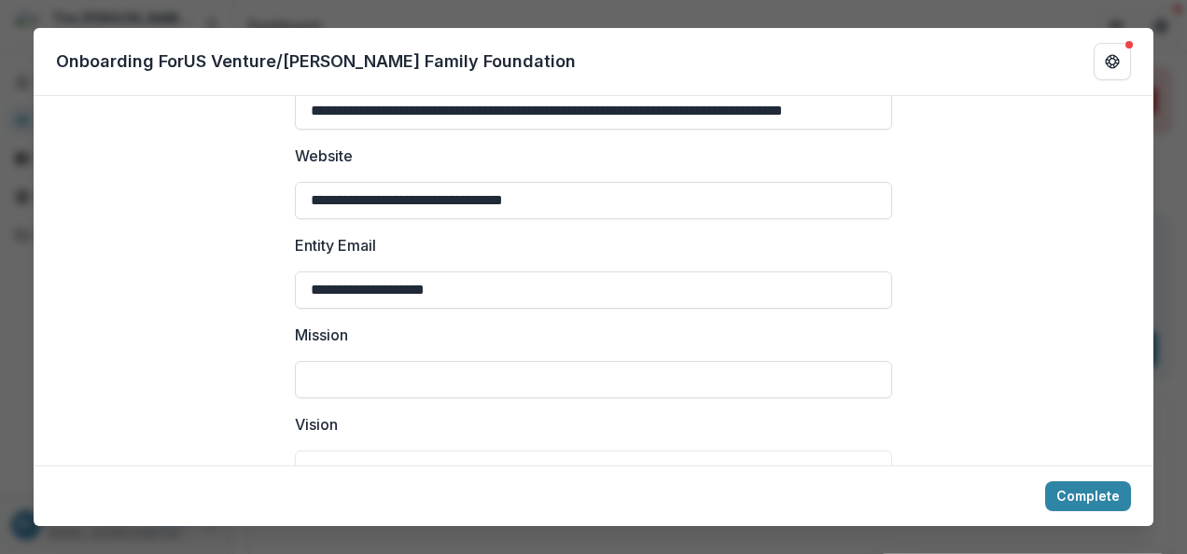
scroll to position [315, 0]
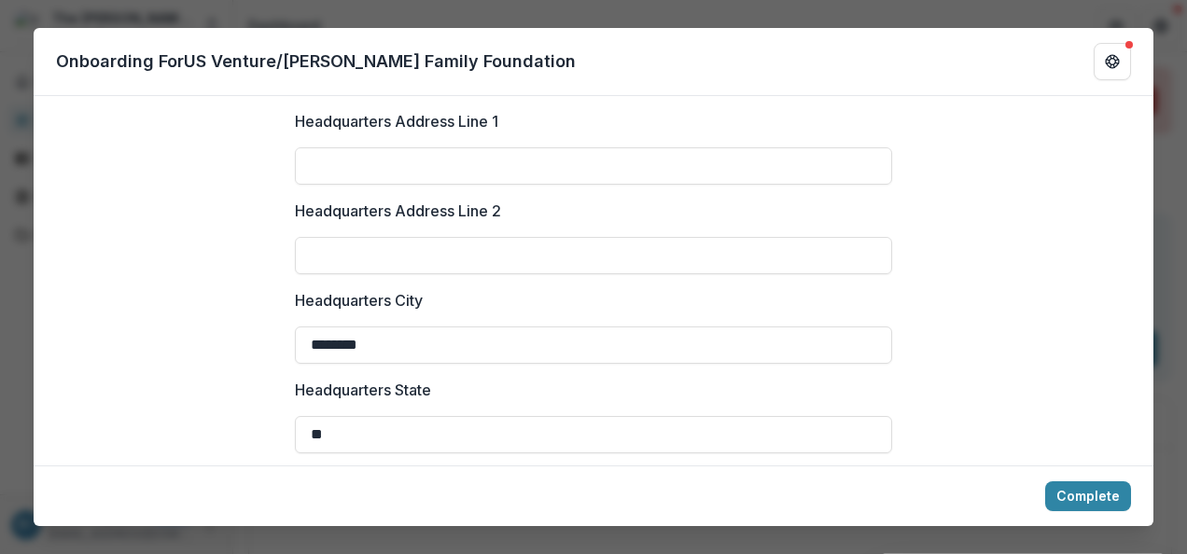
scroll to position [1391, 0]
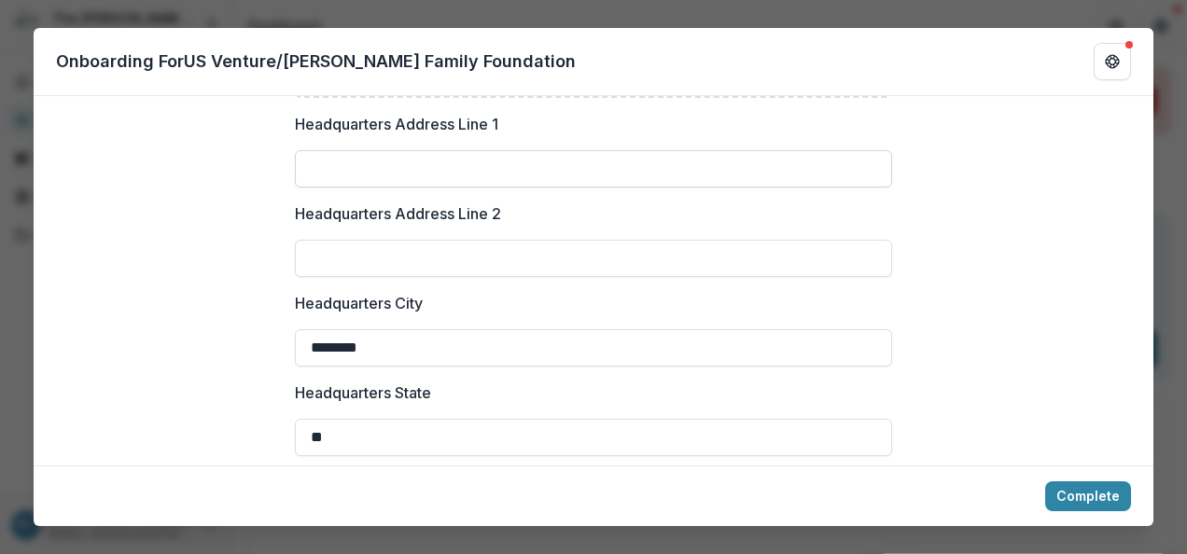
click at [385, 173] on input "Headquarters Address Line 1" at bounding box center [593, 168] width 597 height 37
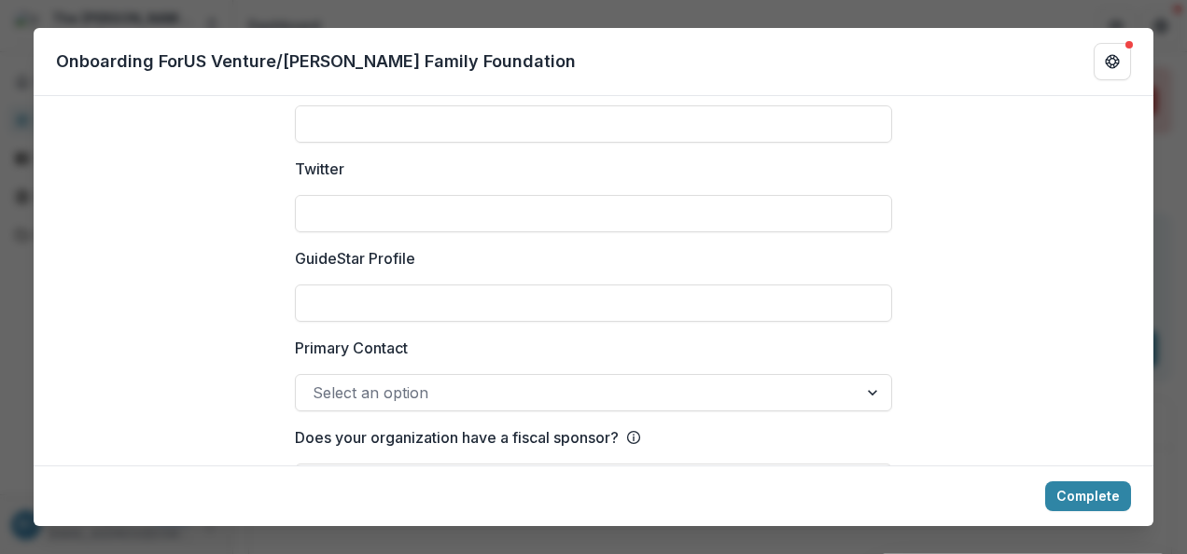
scroll to position [2753, 0]
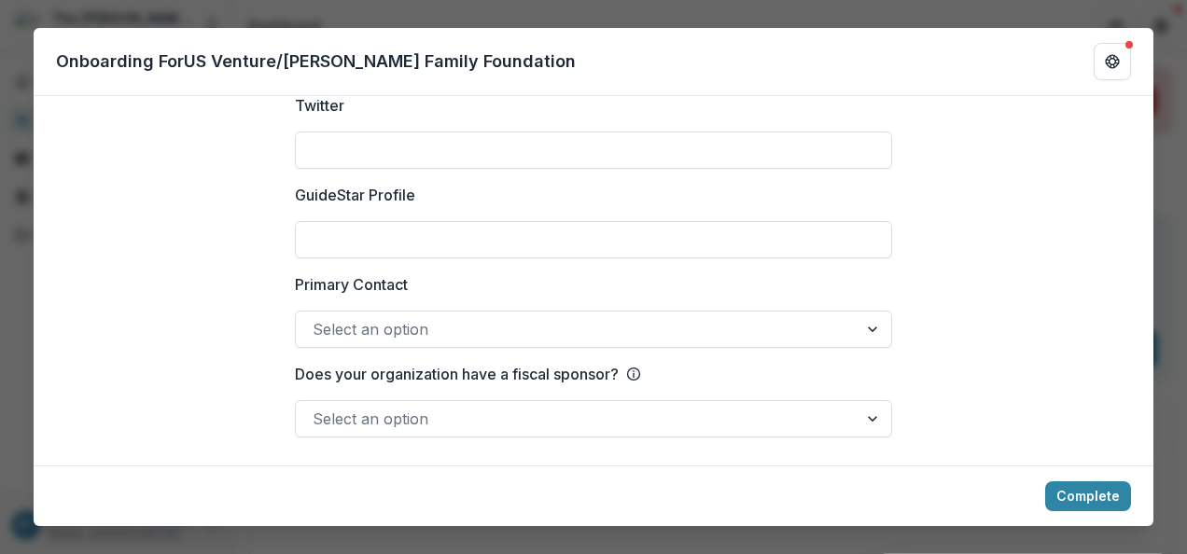
type input "**********"
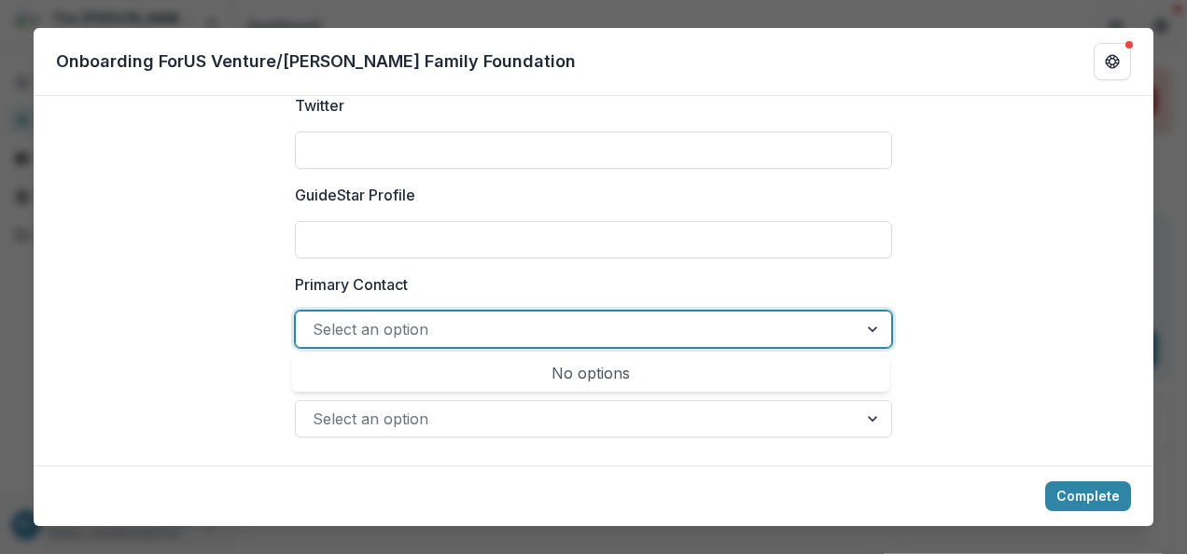
click at [720, 332] on div at bounding box center [577, 329] width 528 height 26
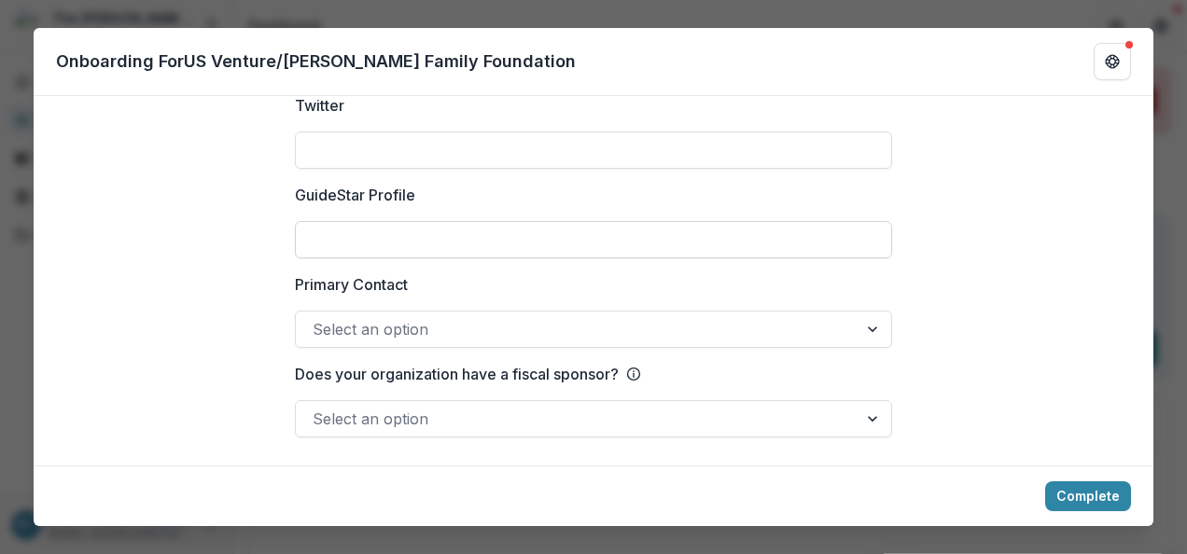
click at [838, 245] on input "GuideStar Profile" at bounding box center [593, 239] width 597 height 37
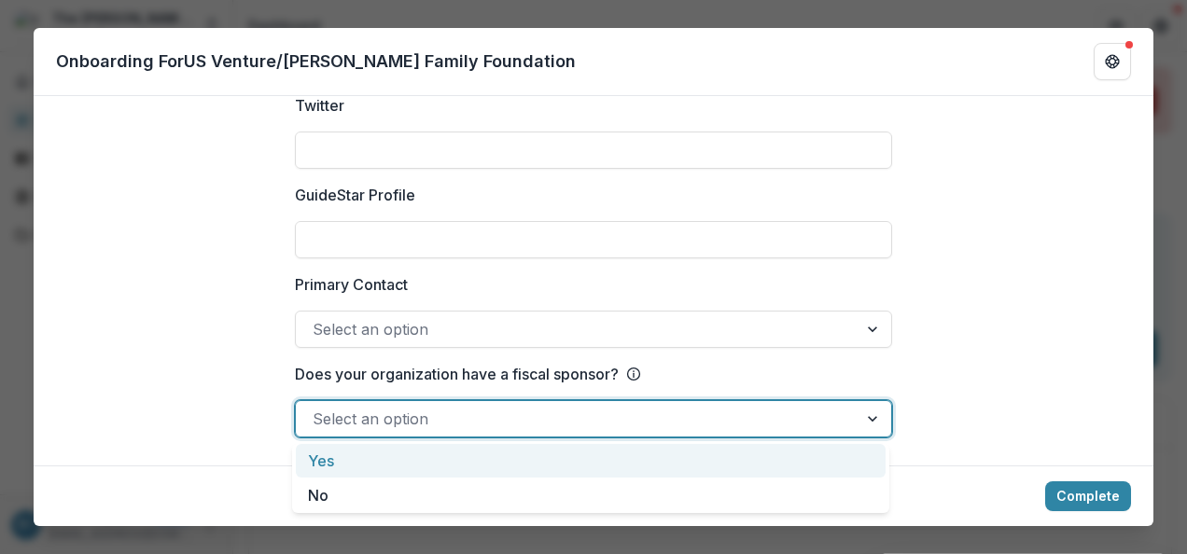
click at [865, 420] on div at bounding box center [875, 418] width 34 height 35
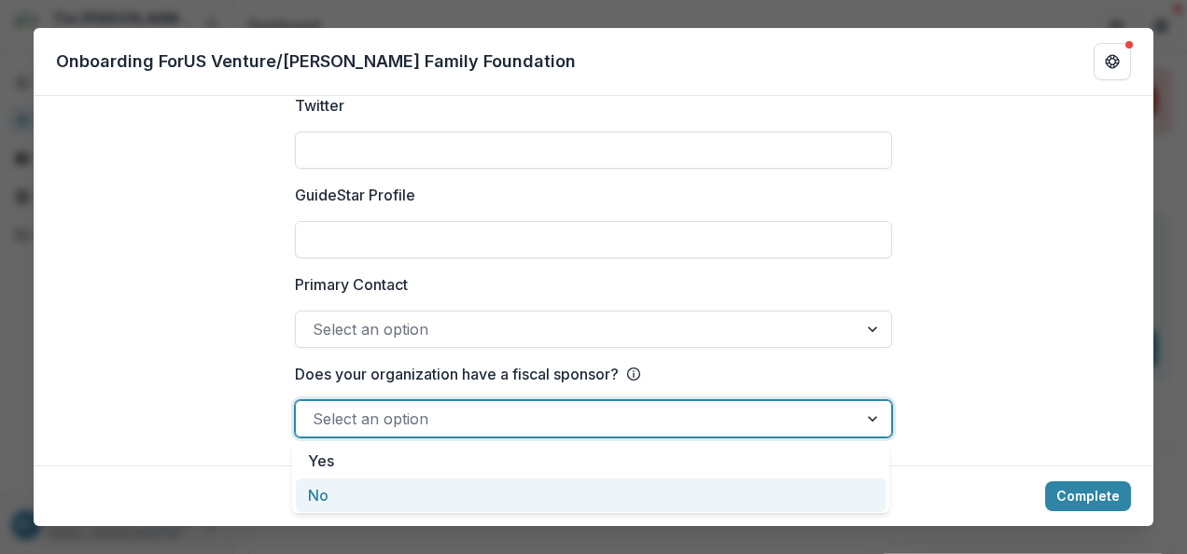
click at [750, 489] on div "No" at bounding box center [591, 496] width 590 height 35
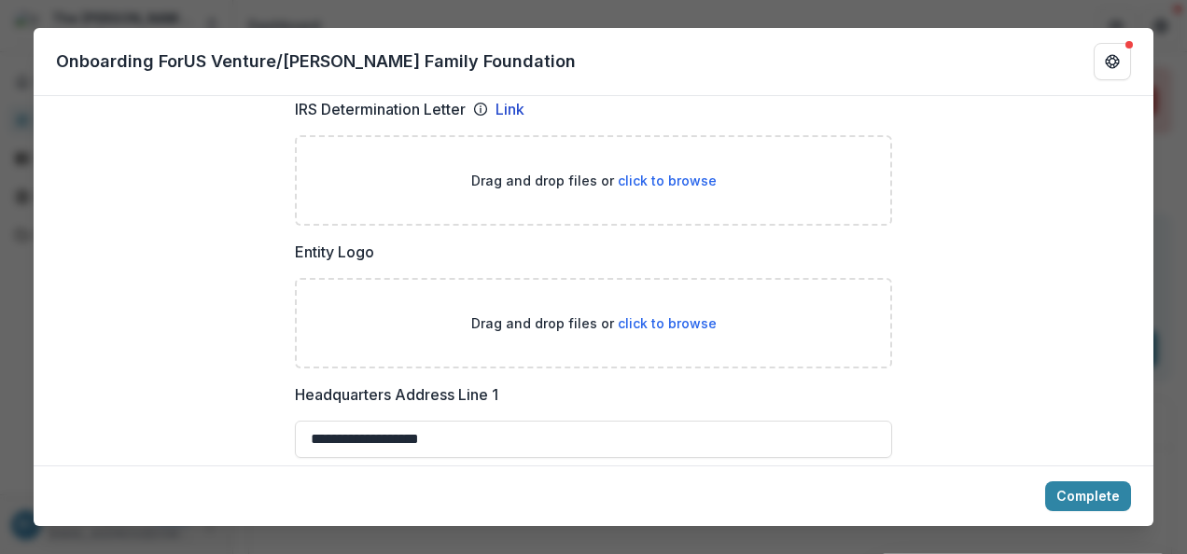
scroll to position [1126, 0]
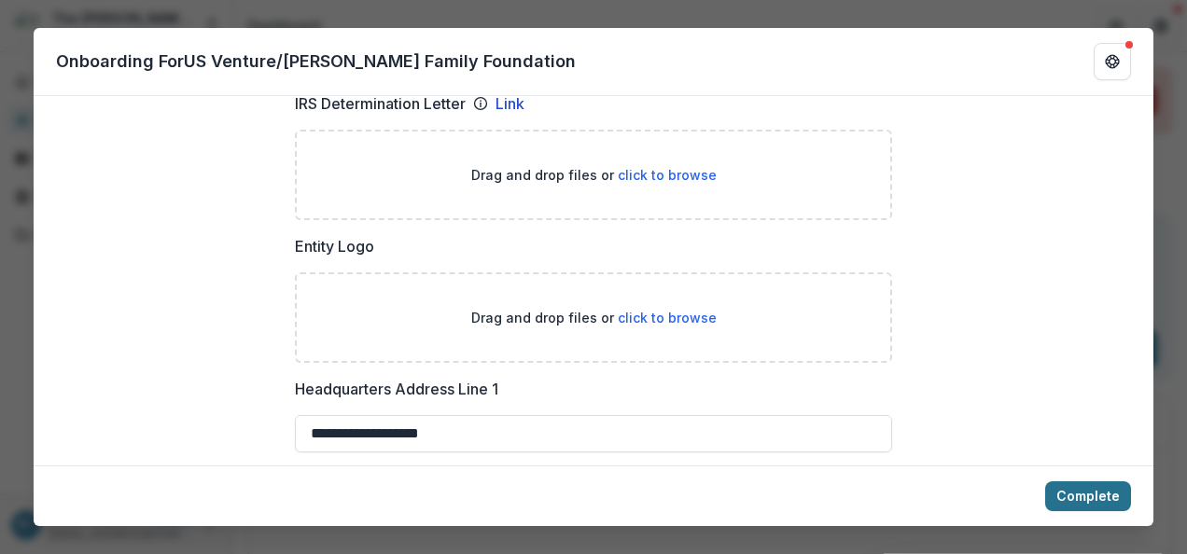
click at [1103, 489] on button "Complete" at bounding box center [1088, 497] width 86 height 30
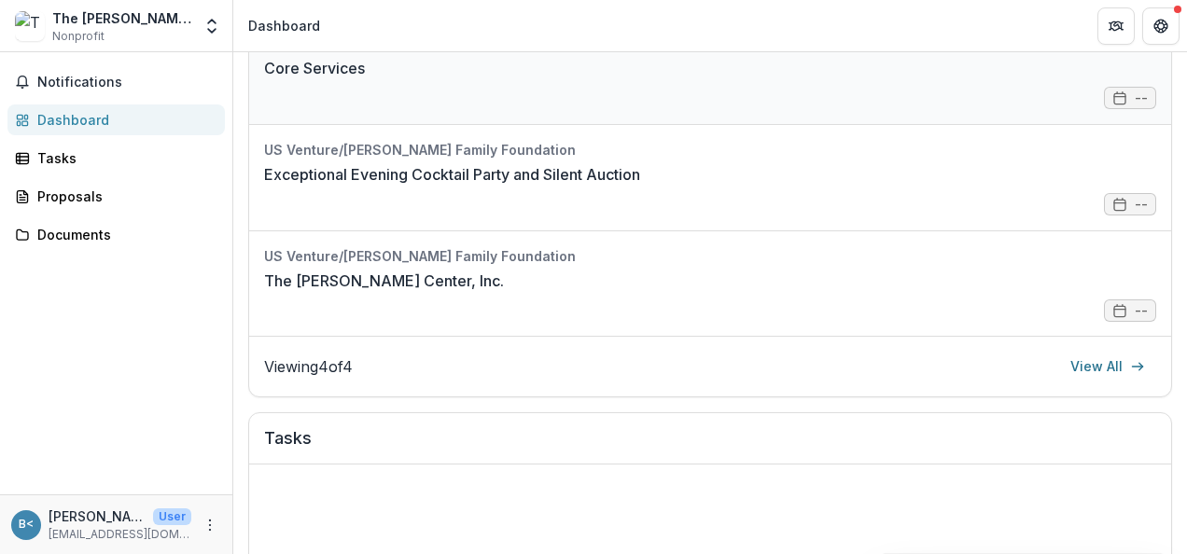
scroll to position [388, 0]
click at [59, 202] on div "Proposals" at bounding box center [123, 197] width 173 height 20
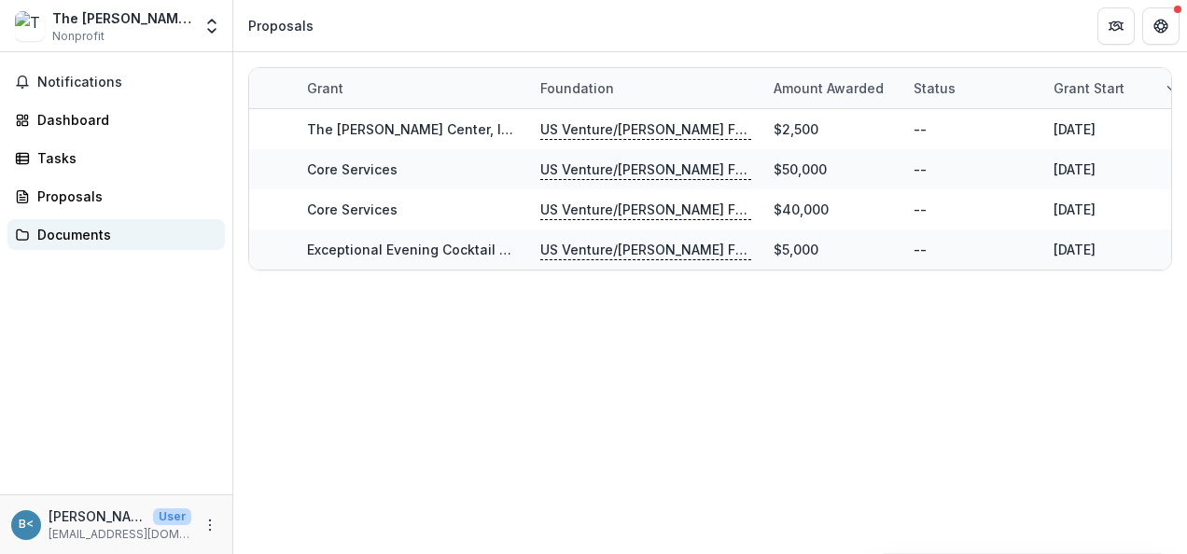
click at [74, 236] on div "Documents" at bounding box center [123, 235] width 173 height 20
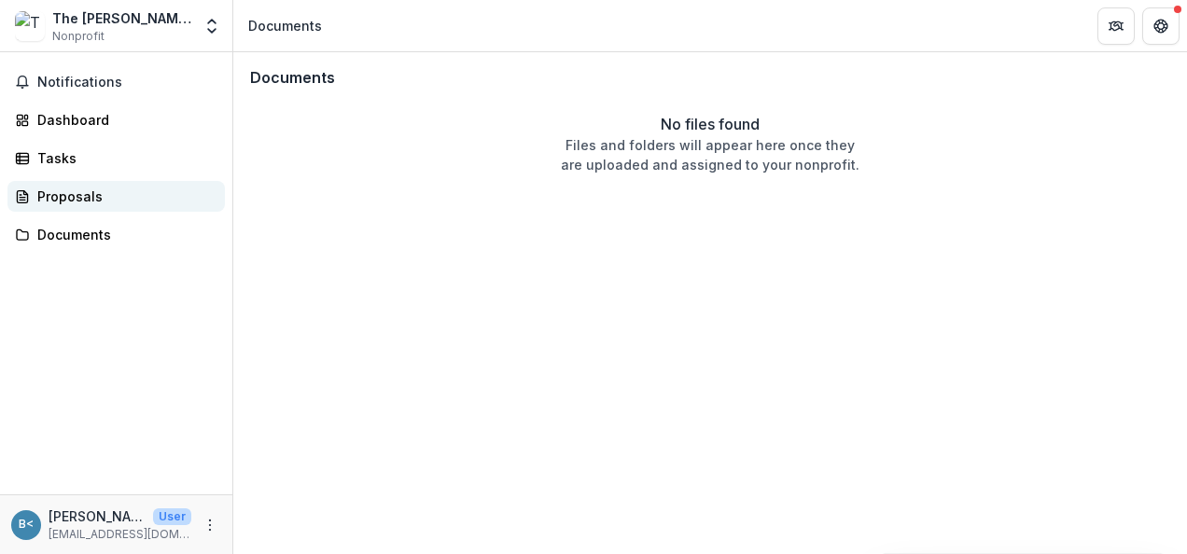
click at [59, 196] on div "Proposals" at bounding box center [123, 197] width 173 height 20
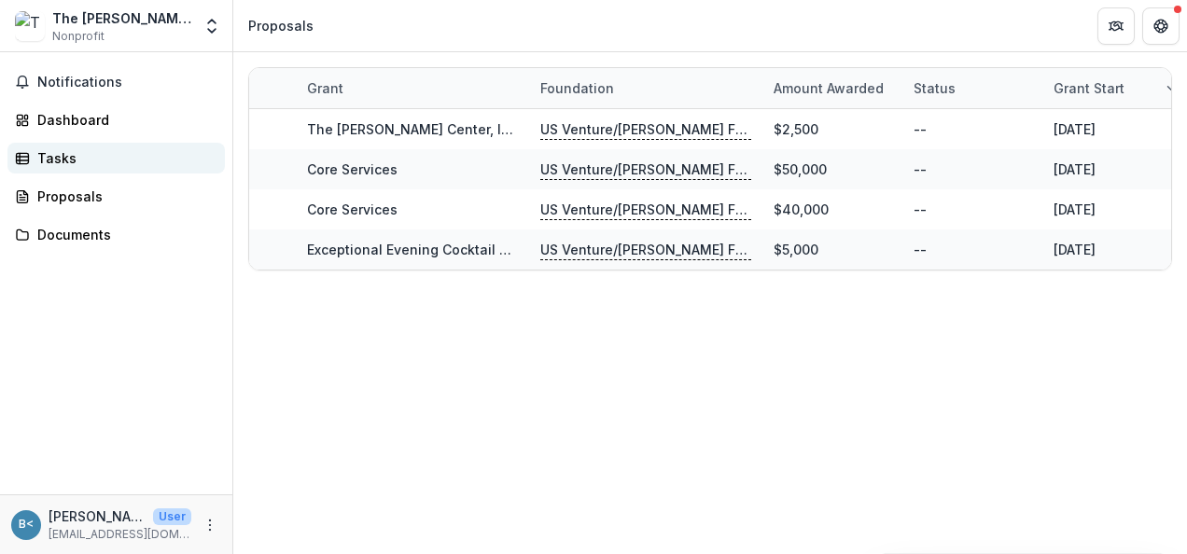
click at [54, 171] on link "Tasks" at bounding box center [115, 158] width 217 height 31
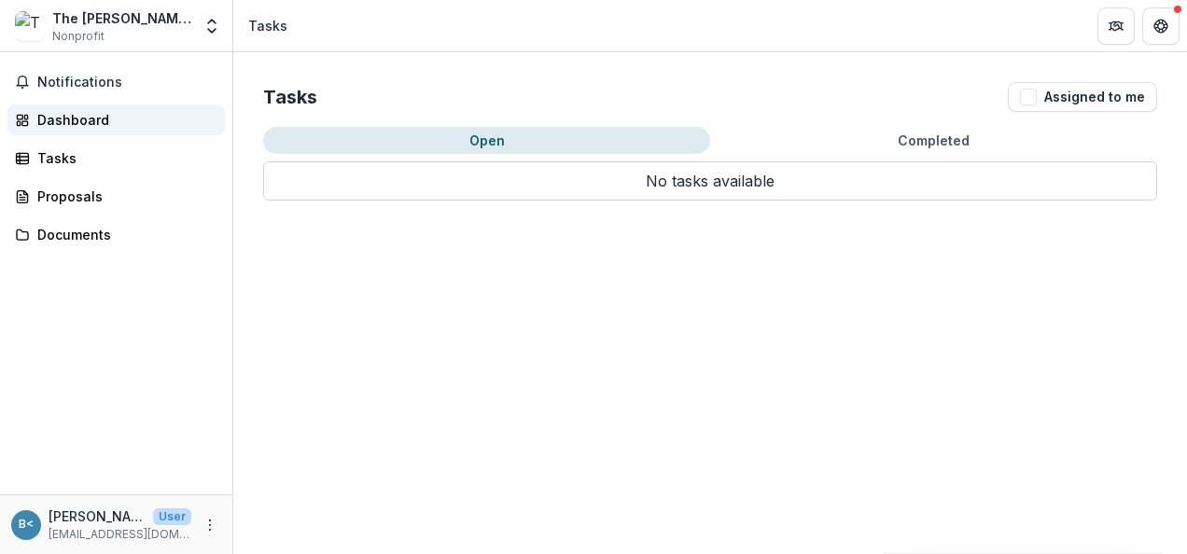
click at [58, 128] on div "Dashboard" at bounding box center [123, 120] width 173 height 20
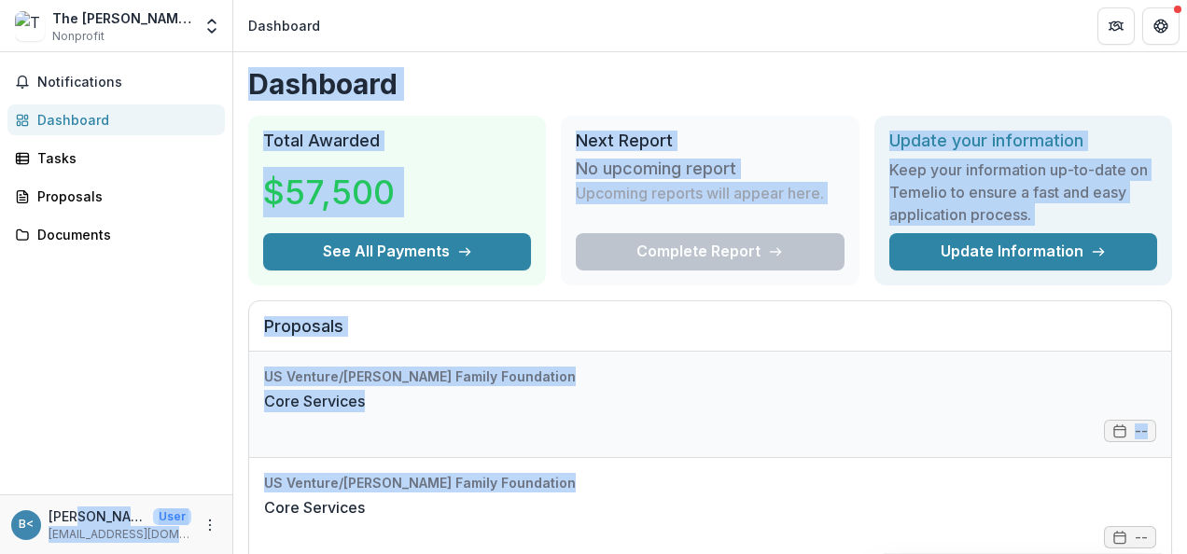
drag, startPoint x: 78, startPoint y: 520, endPoint x: 408, endPoint y: 447, distance: 337.4
click at [408, 447] on main "Notifications Dashboard Tasks Proposals Documents B< [PERSON_NAME] <[EMAIL_ADDR…" at bounding box center [593, 303] width 1187 height 502
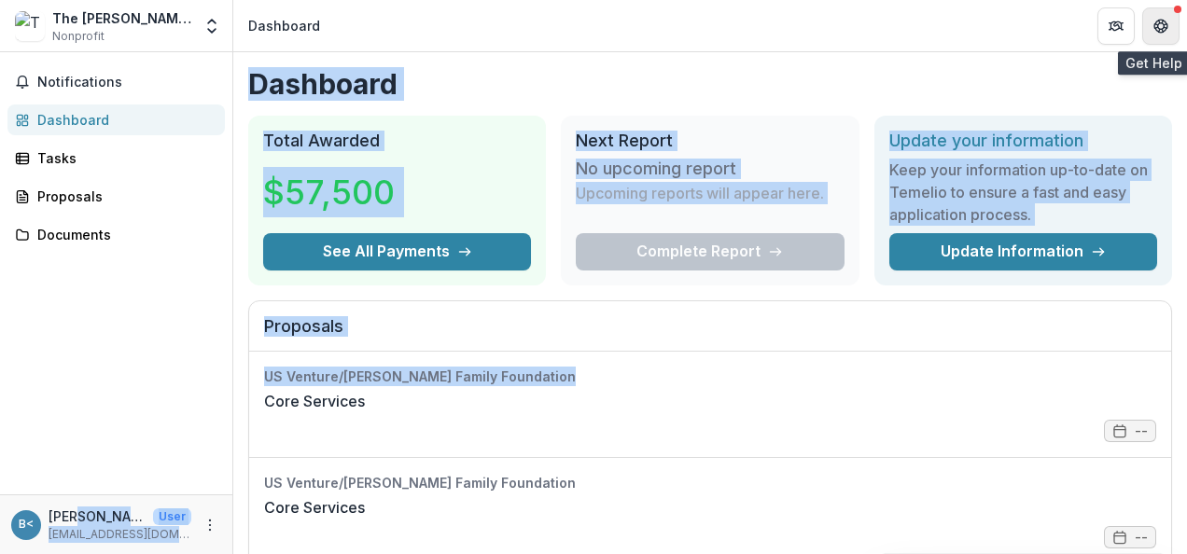
click at [1154, 32] on icon "Get Help" at bounding box center [1161, 26] width 15 height 15
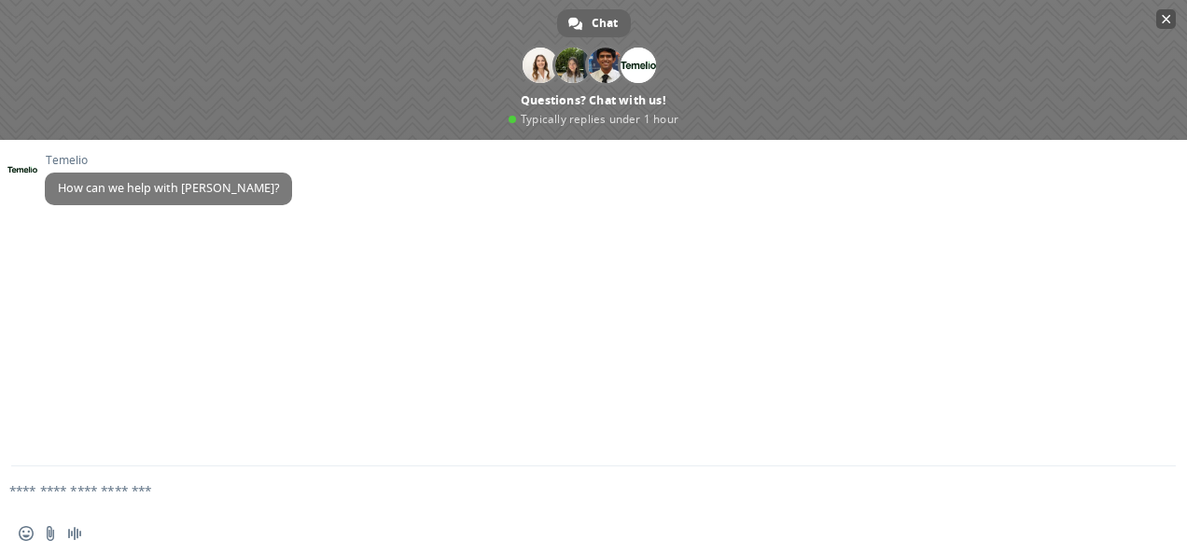
click at [1168, 22] on span "Close chat" at bounding box center [1166, 19] width 9 height 9
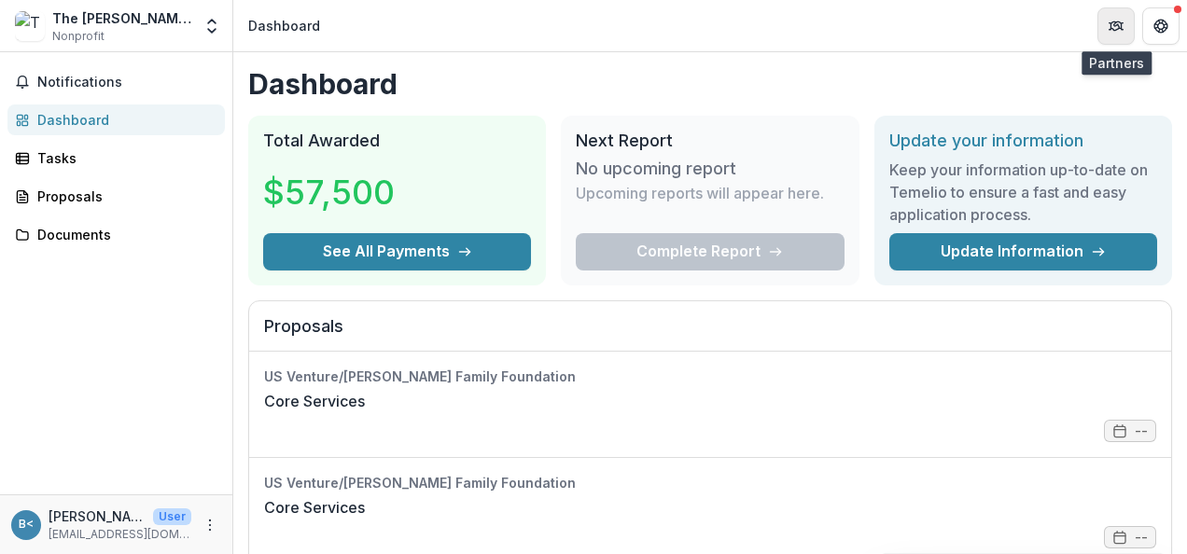
click at [1114, 28] on icon "Partners" at bounding box center [1116, 26] width 15 height 15
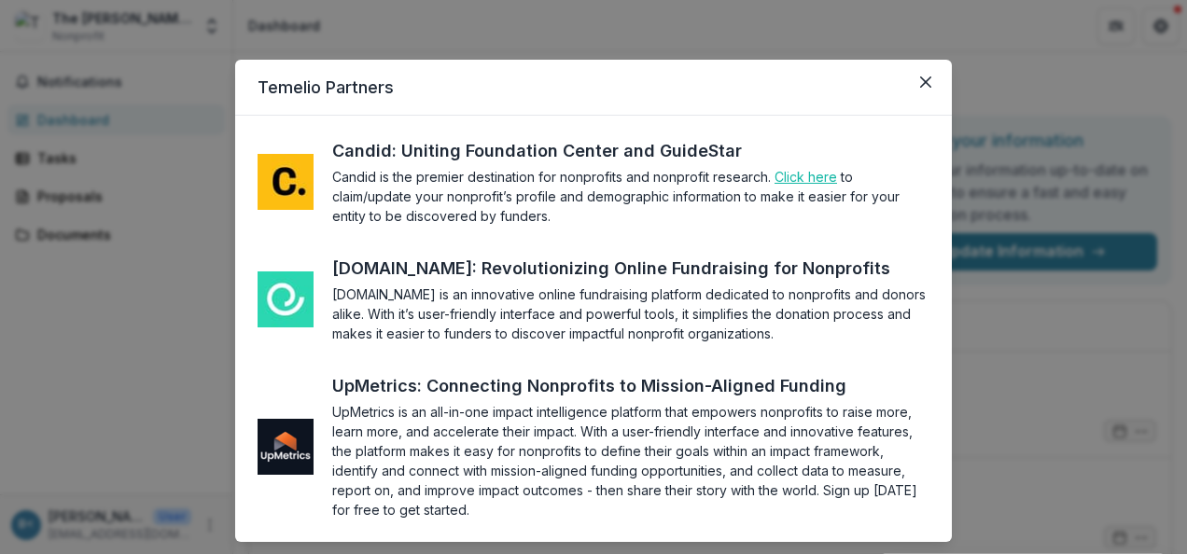
click at [812, 181] on link "Click here" at bounding box center [806, 177] width 63 height 16
click at [426, 261] on div "[DOMAIN_NAME]: Revolutionizing Online Fundraising for Nonprofits" at bounding box center [628, 268] width 593 height 25
click at [564, 379] on div "UpMetrics: Connecting Nonprofits to Mission-Aligned Funding" at bounding box center [606, 385] width 549 height 25
click at [911, 91] on button "Close" at bounding box center [926, 82] width 30 height 30
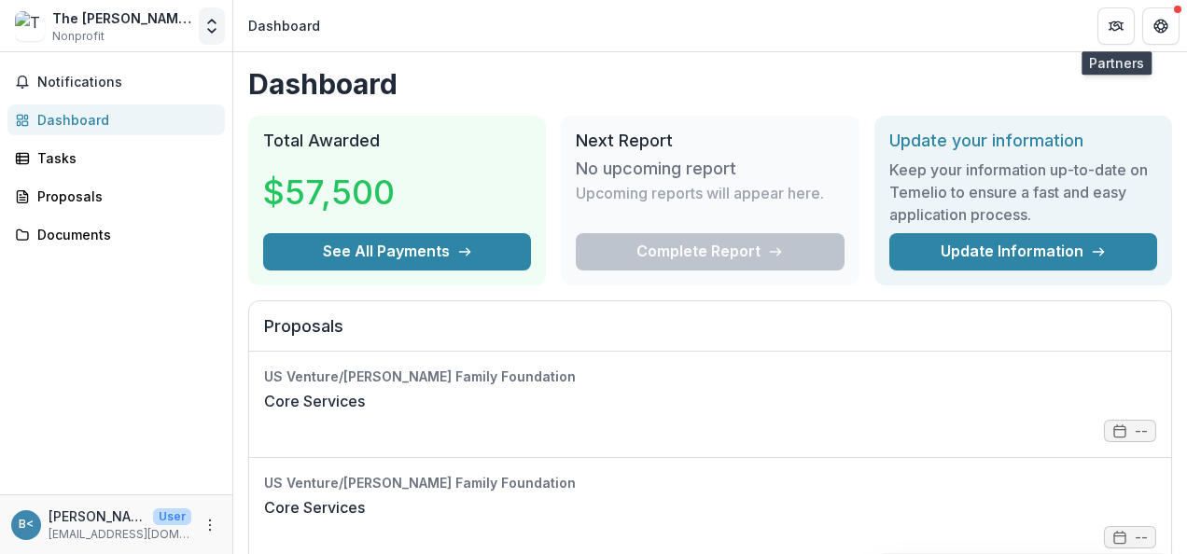
click at [213, 32] on polyline "Open entity switcher" at bounding box center [211, 31] width 7 height 4
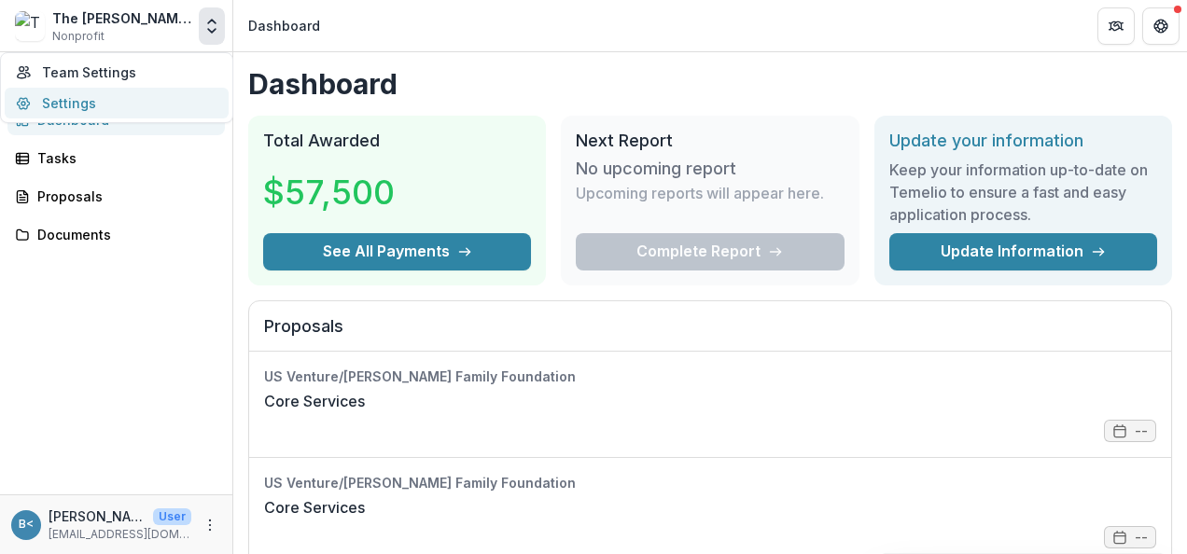
click at [117, 104] on link "Settings" at bounding box center [117, 103] width 224 height 31
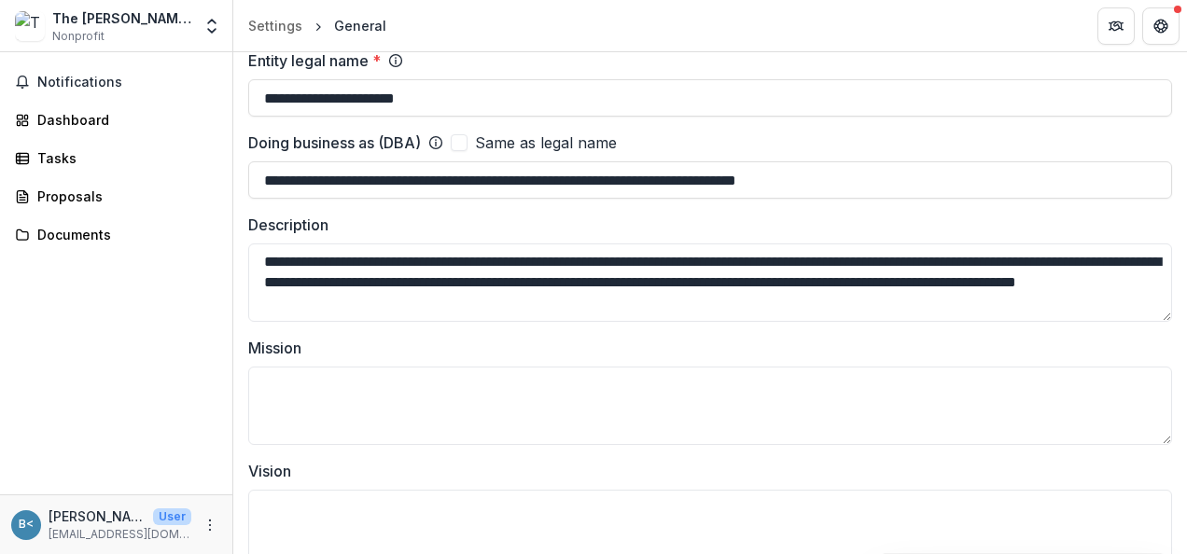
scroll to position [185, 0]
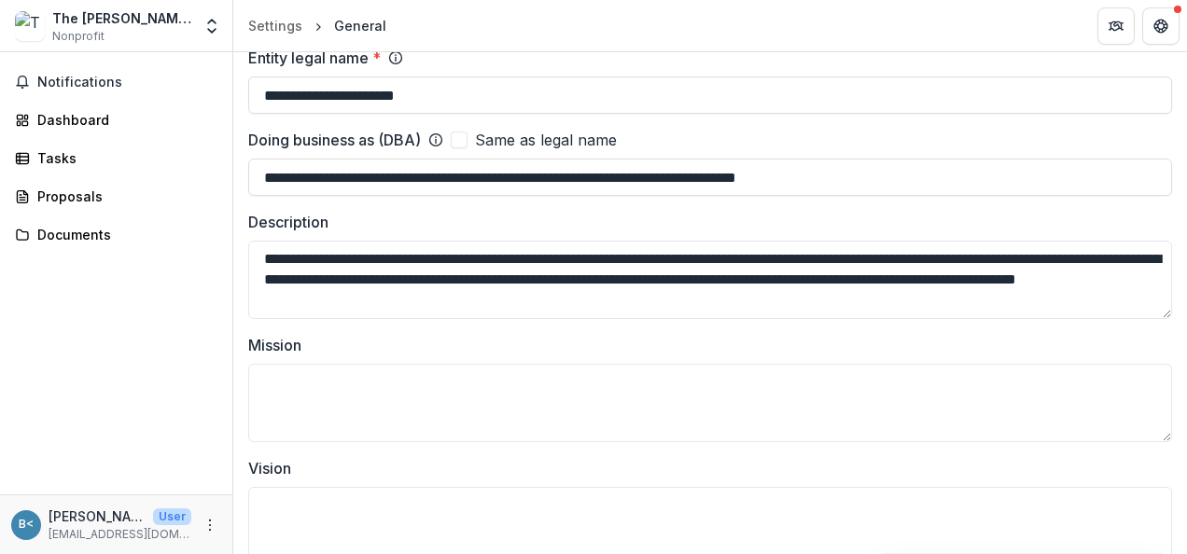
click at [35, 28] on img at bounding box center [30, 26] width 30 height 30
click at [23, 524] on div "B<" at bounding box center [26, 525] width 15 height 12
click at [207, 527] on icon "More" at bounding box center [210, 525] width 15 height 15
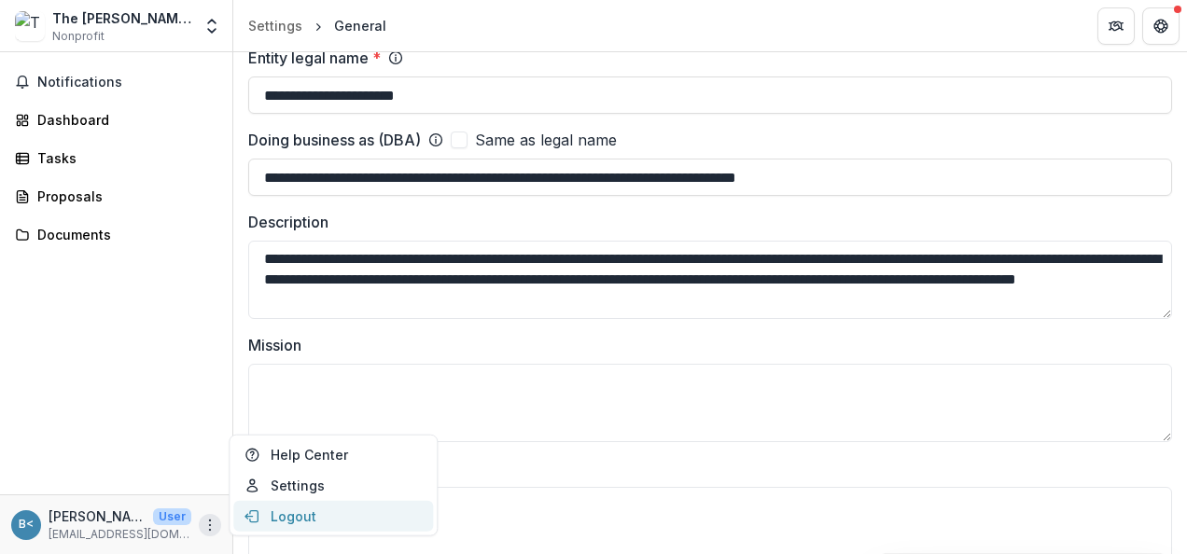
click at [280, 520] on button "Logout" at bounding box center [333, 516] width 200 height 31
